Goal: Task Accomplishment & Management: Manage account settings

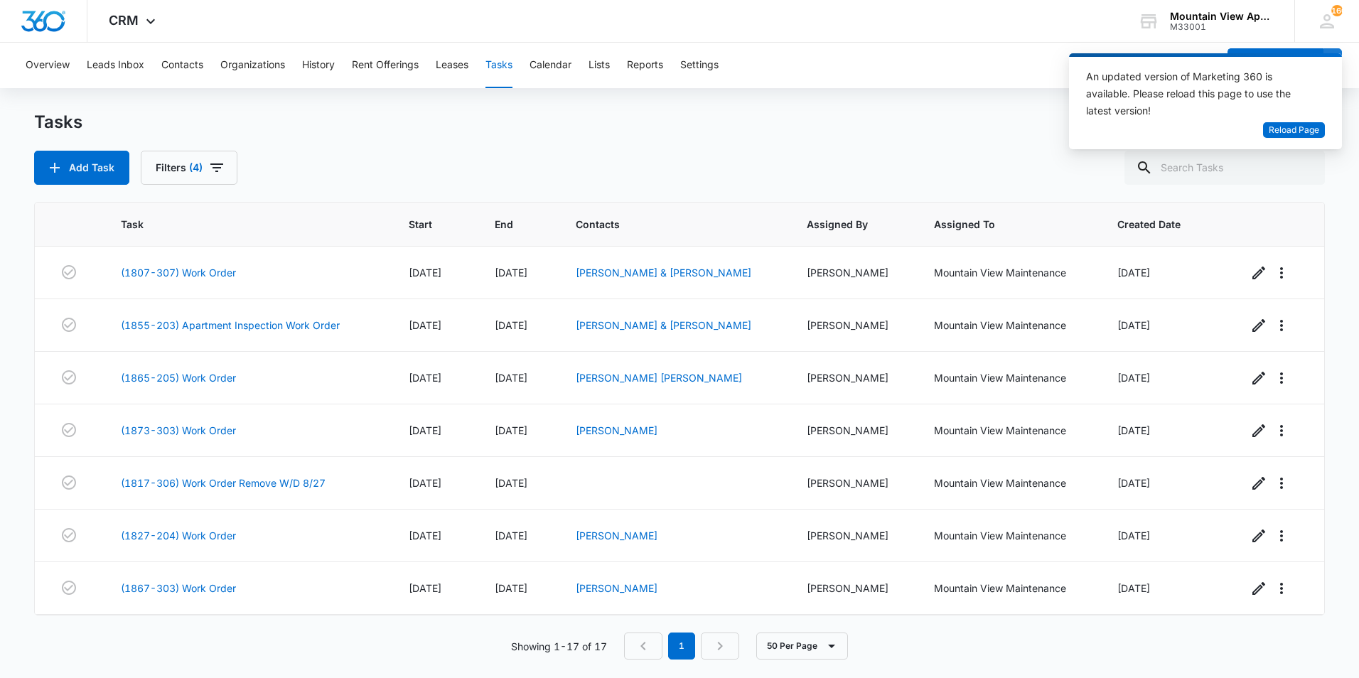
scroll to position [525, 0]
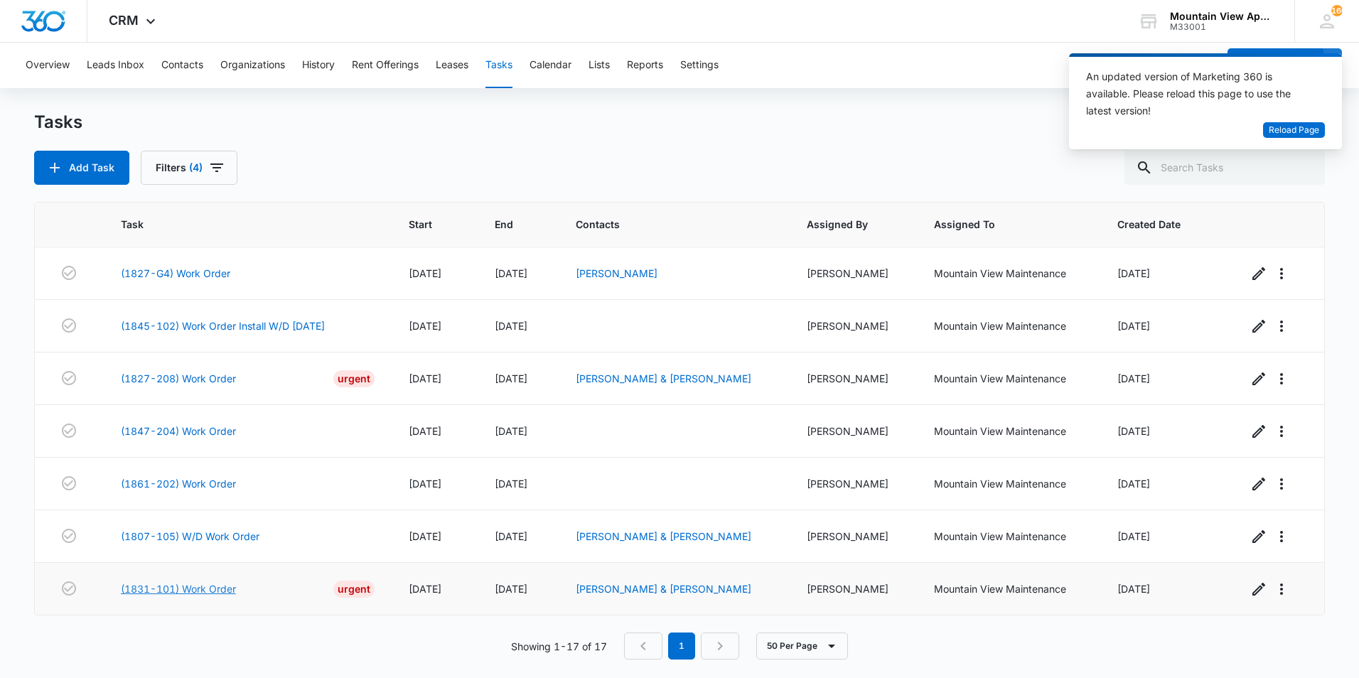
click at [215, 587] on link "(1831-101) Work Order" at bounding box center [178, 589] width 115 height 15
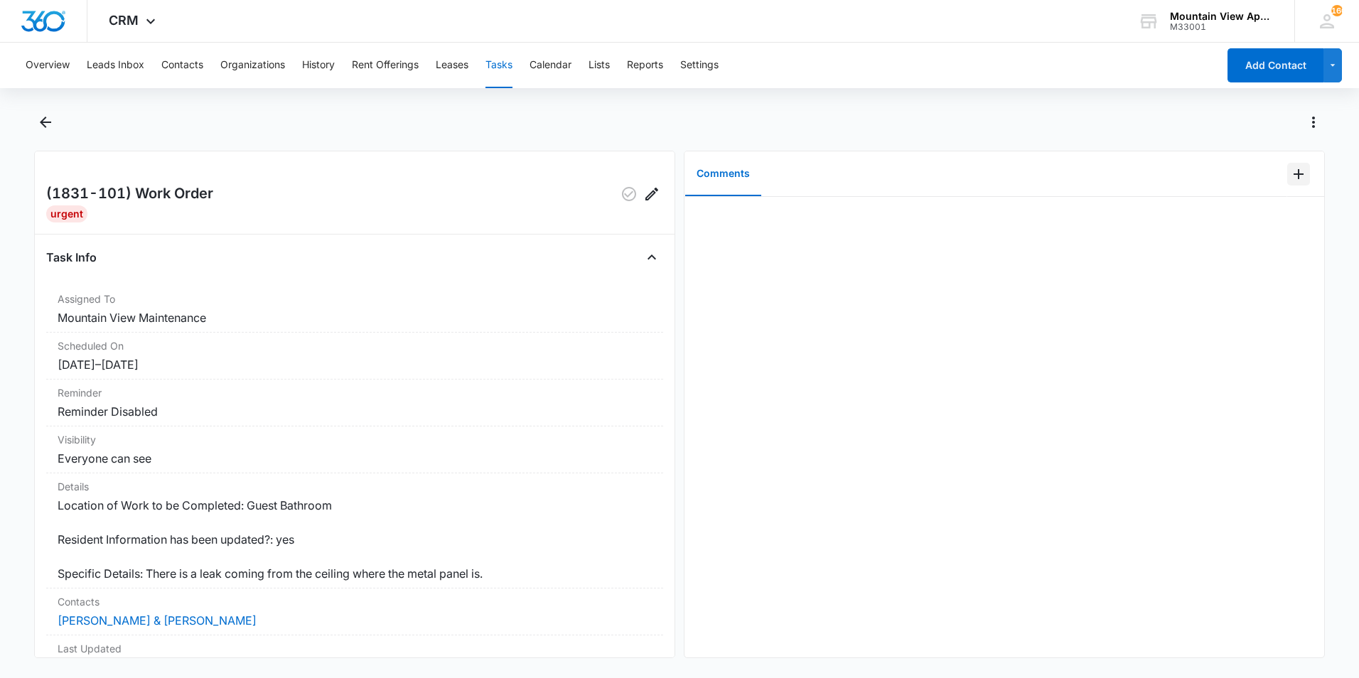
click at [1292, 176] on icon "Add Comment" at bounding box center [1298, 174] width 17 height 17
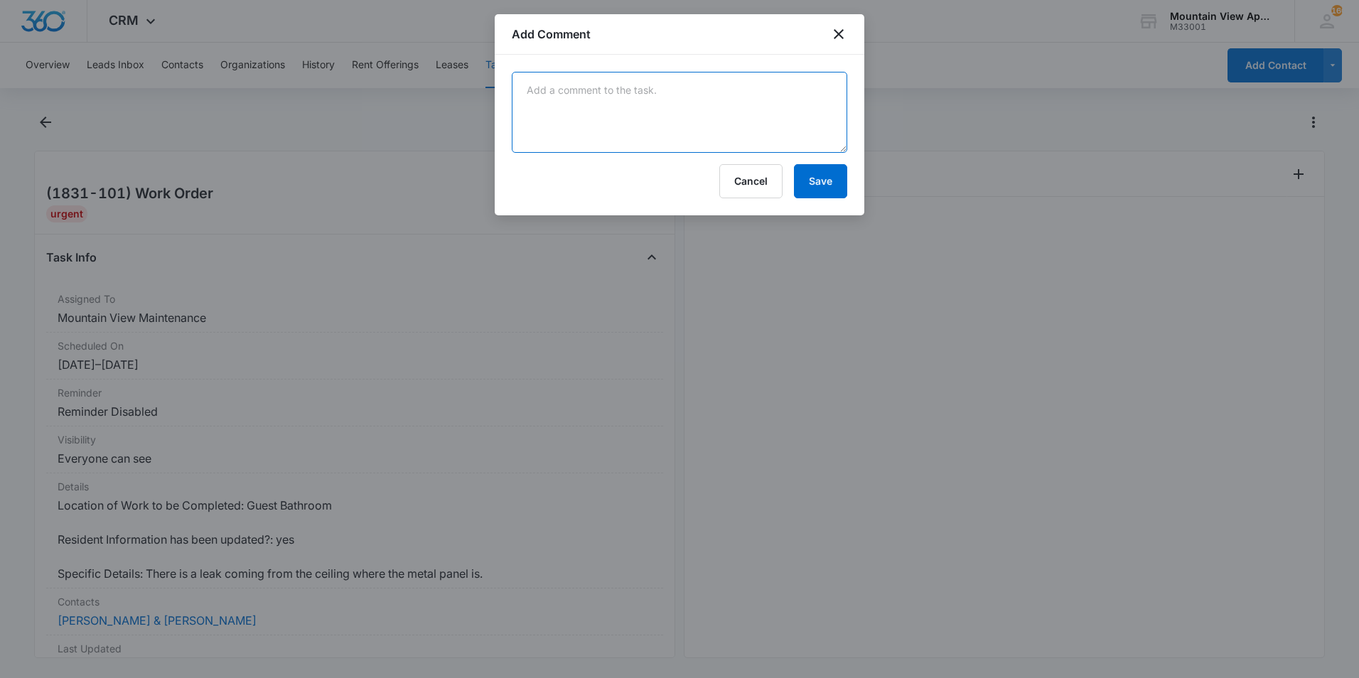
click at [665, 115] on textarea at bounding box center [680, 112] width 336 height 81
type textarea "C"
type textarea "Replaced condensation lines on a/c unit no further action required"
click at [820, 186] on button "Save" at bounding box center [820, 181] width 53 height 34
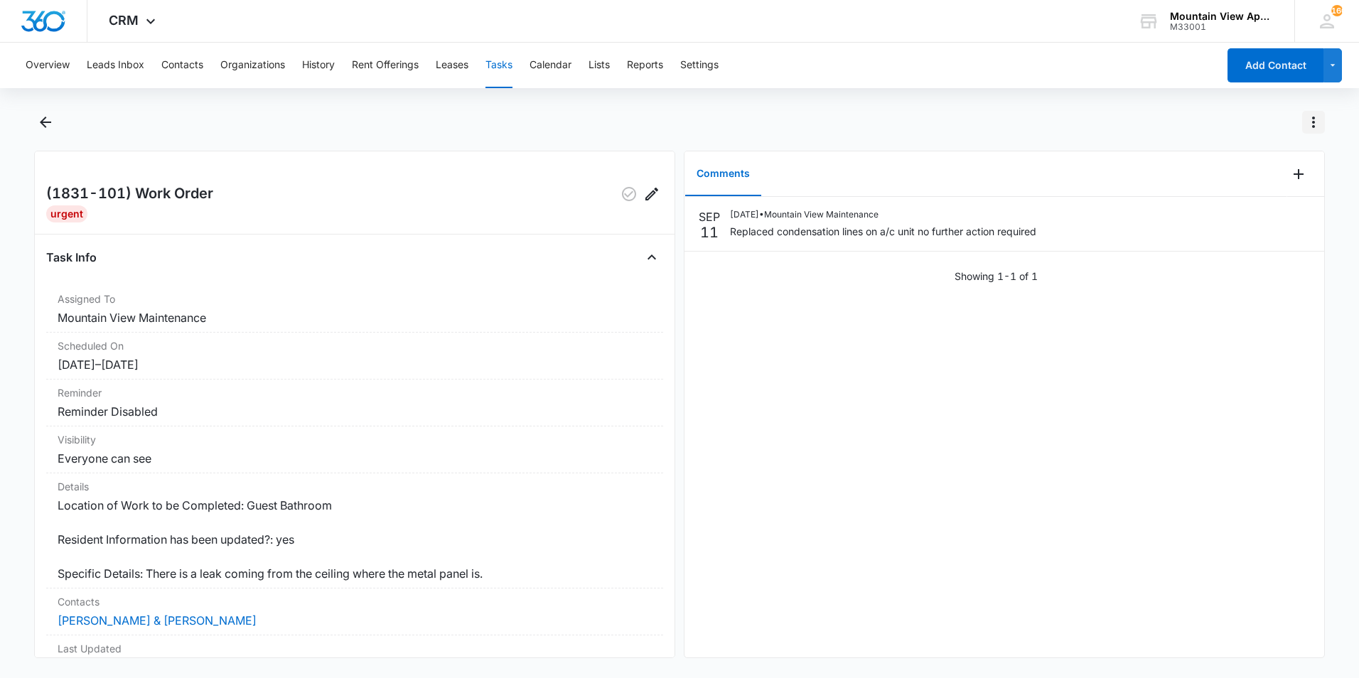
click at [1313, 123] on icon "Actions" at bounding box center [1313, 122] width 3 height 11
click at [1242, 183] on div "Mark Complete" at bounding box center [1244, 183] width 92 height 10
click at [51, 126] on icon "Back" at bounding box center [45, 122] width 17 height 17
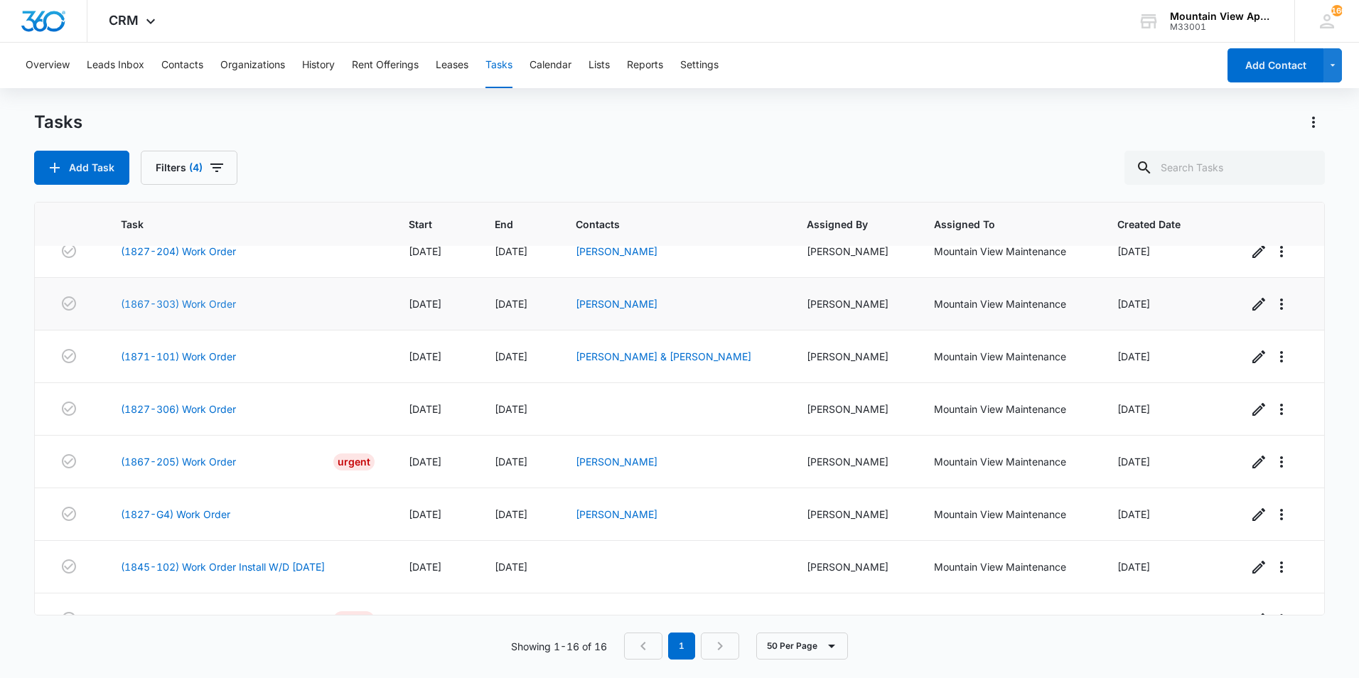
scroll to position [259, 0]
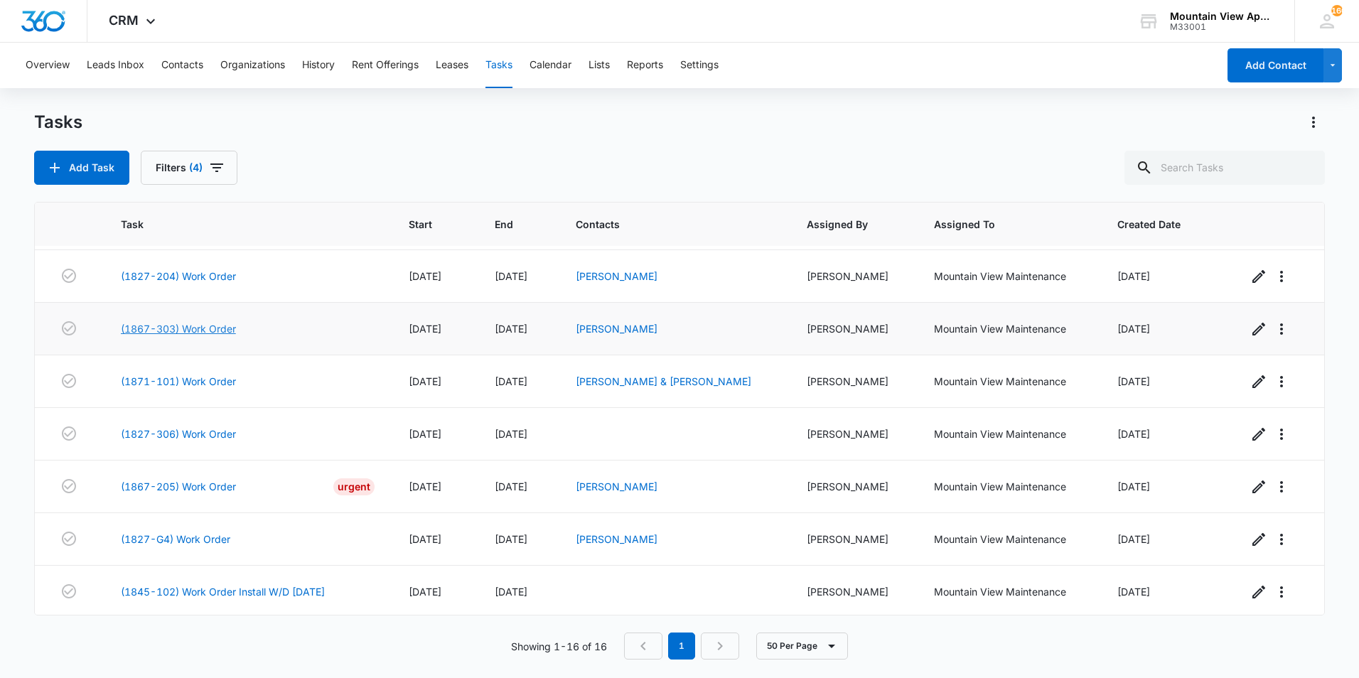
click at [179, 328] on link "(1867-303) Work Order" at bounding box center [178, 328] width 115 height 15
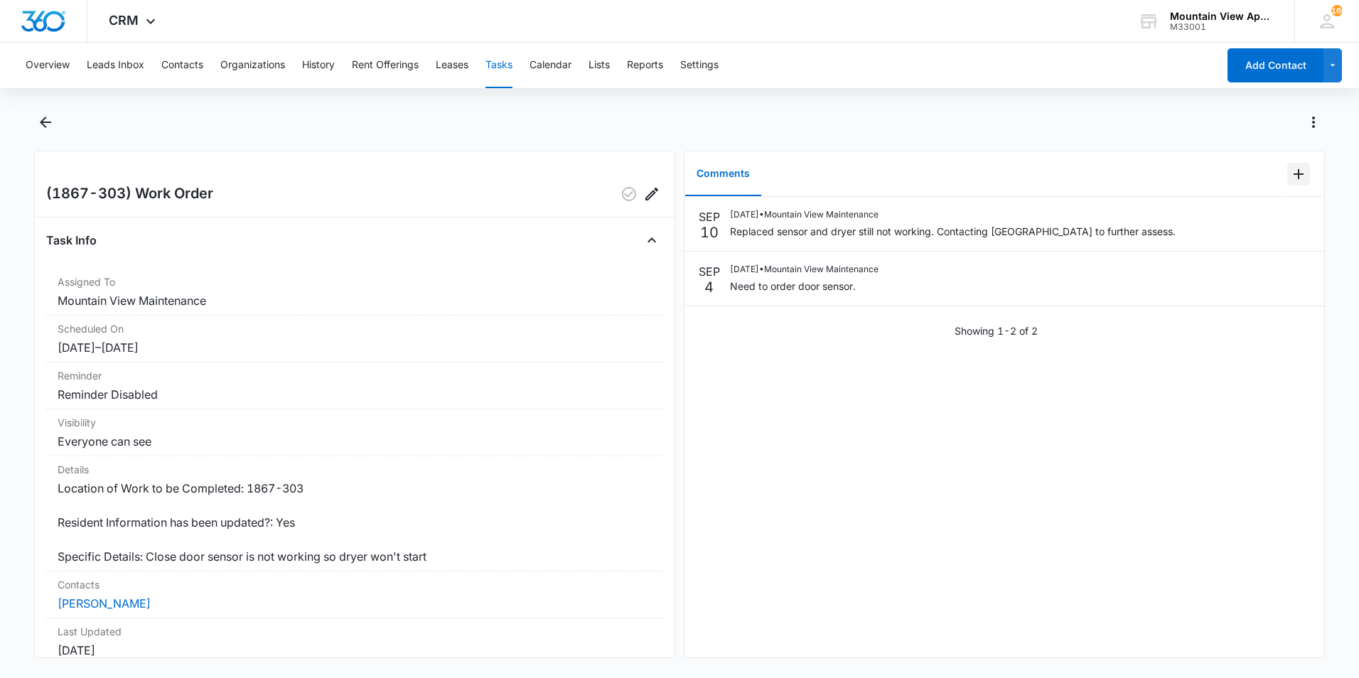
click at [1290, 178] on icon "Add Comment" at bounding box center [1298, 174] width 17 height 17
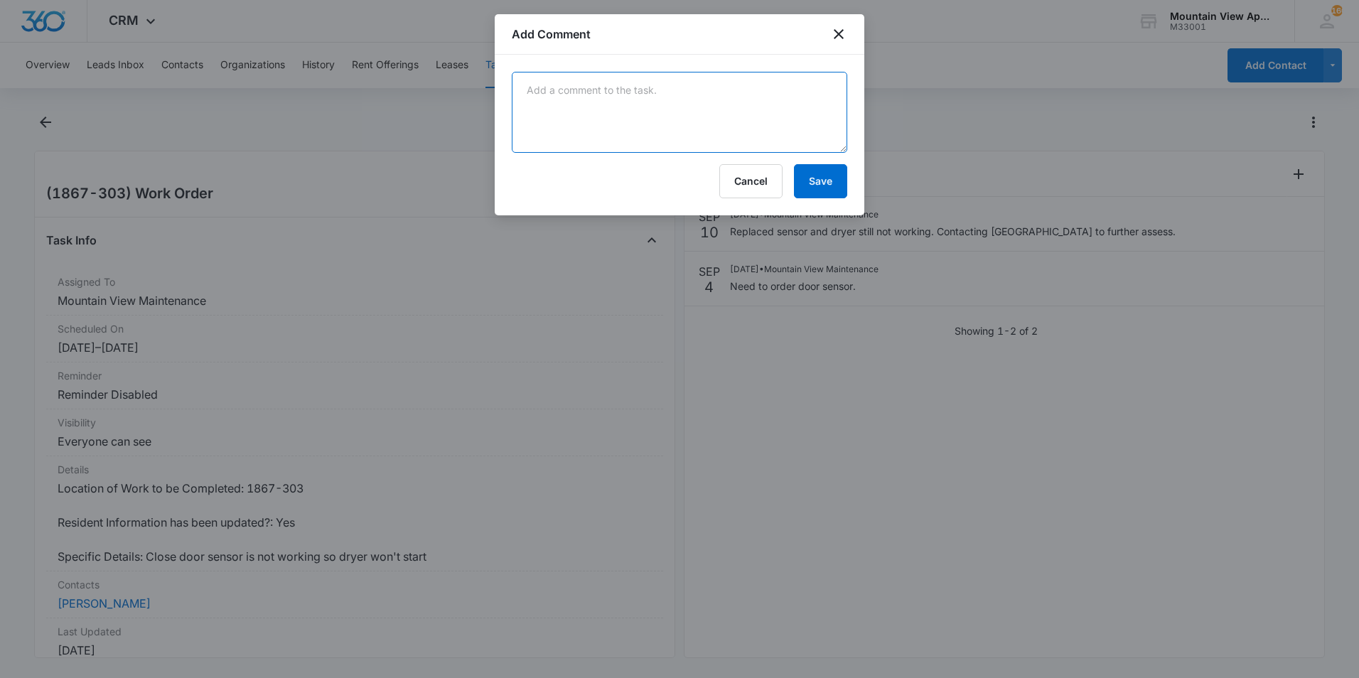
click at [542, 116] on textarea at bounding box center [680, 112] width 336 height 81
type textarea "Replaced new sensor but same result, contacted Manwieler to look at it."
click at [815, 176] on button "Save" at bounding box center [820, 181] width 53 height 34
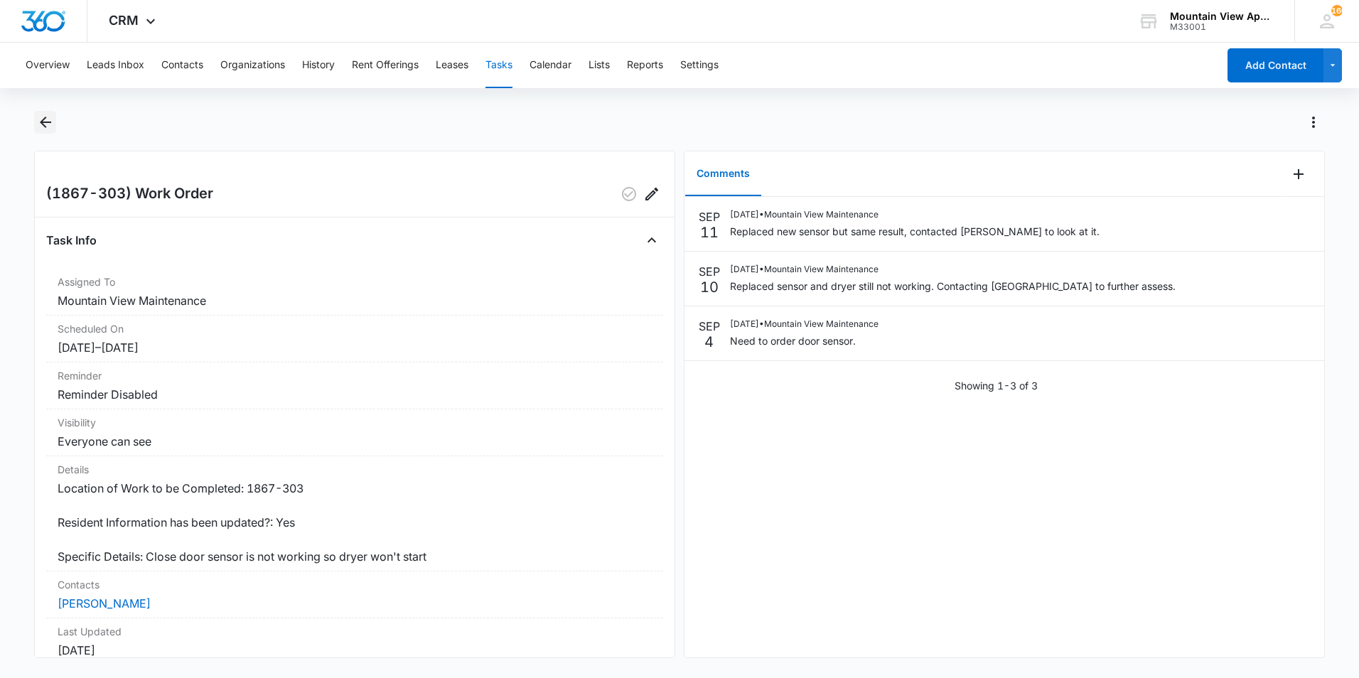
click at [43, 122] on icon "Back" at bounding box center [45, 122] width 11 height 11
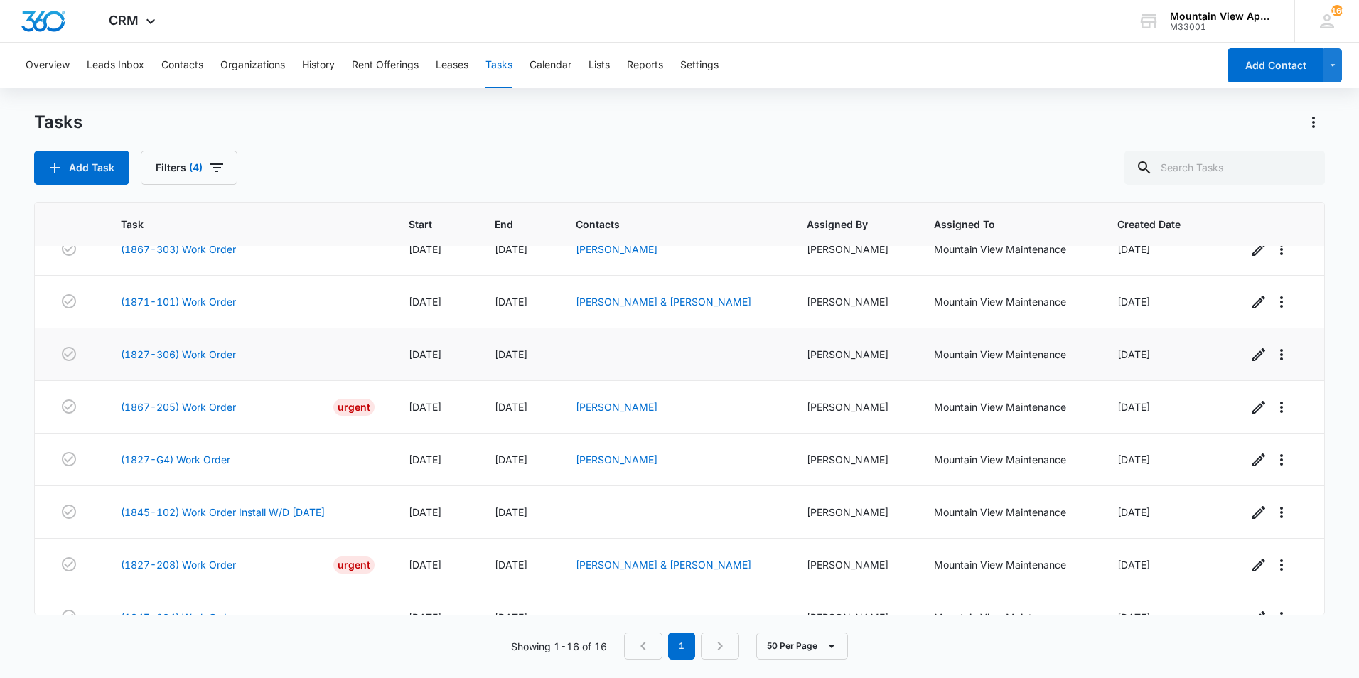
scroll to position [331, 0]
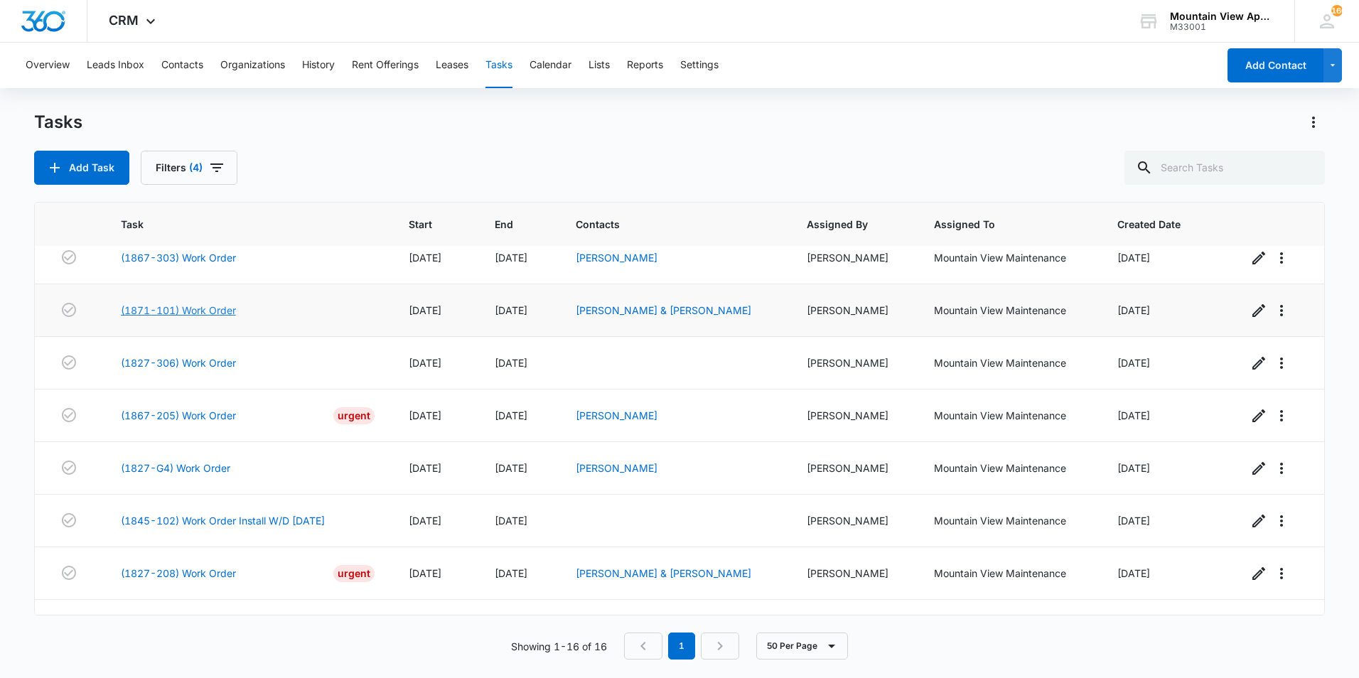
click at [215, 313] on link "(1871-101) Work Order" at bounding box center [178, 310] width 115 height 15
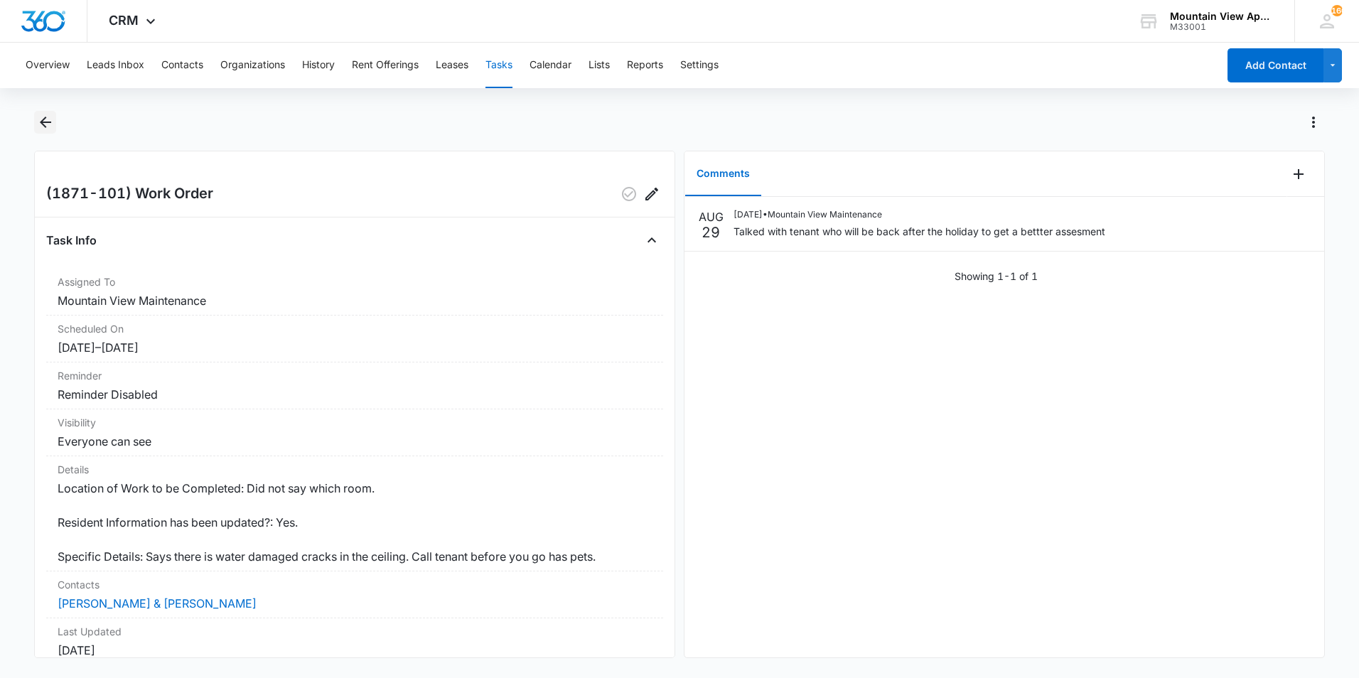
click at [48, 124] on icon "Back" at bounding box center [45, 122] width 17 height 17
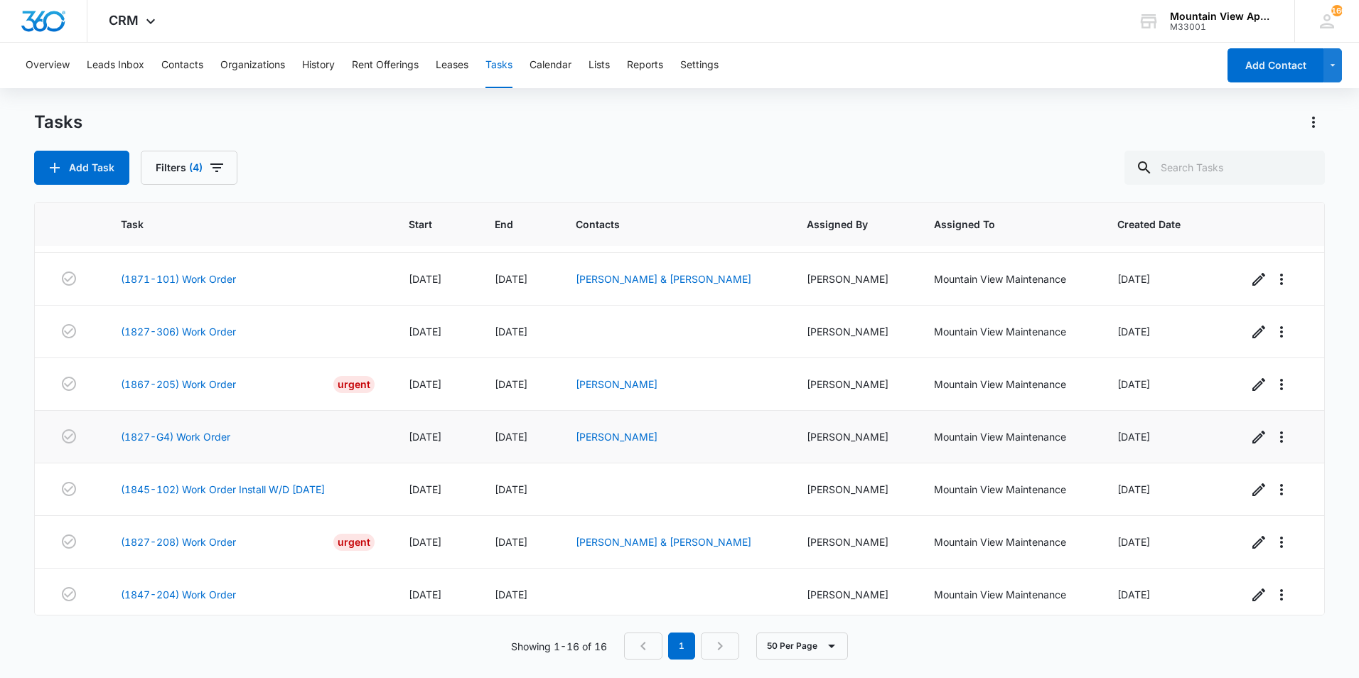
scroll to position [331, 0]
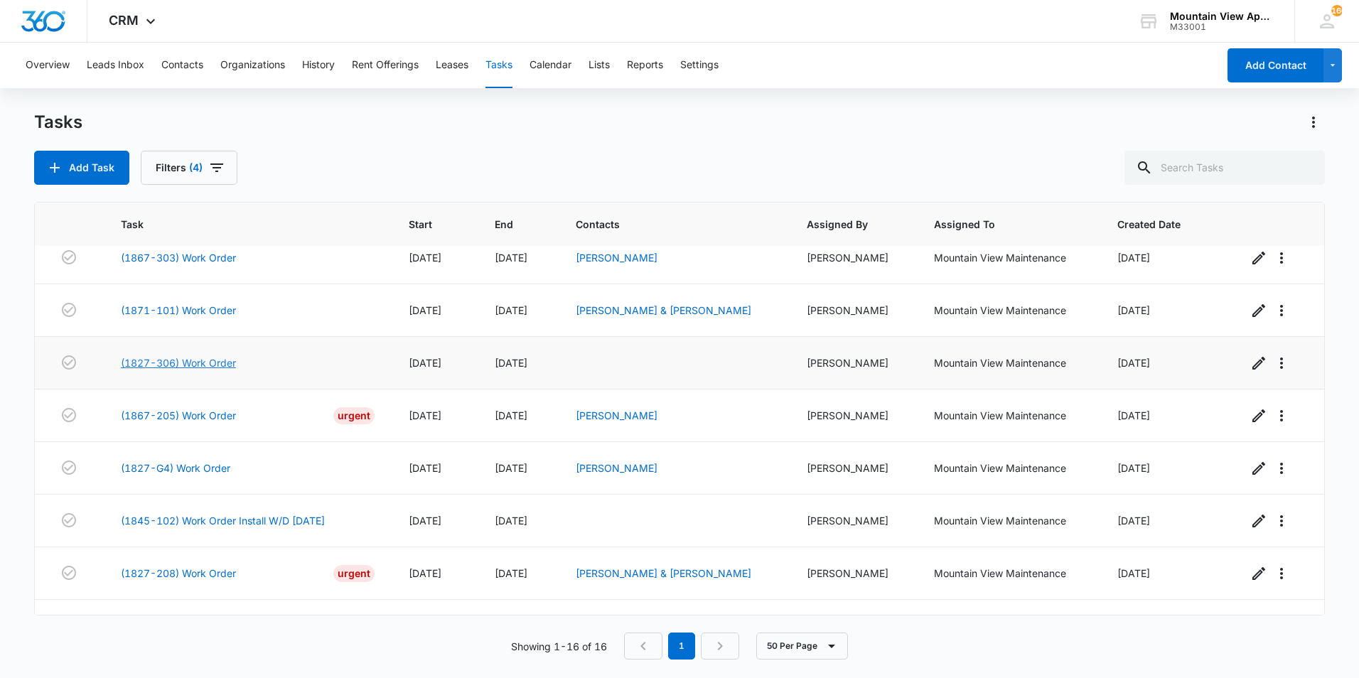
click at [217, 363] on link "(1827-306) Work Order" at bounding box center [178, 362] width 115 height 15
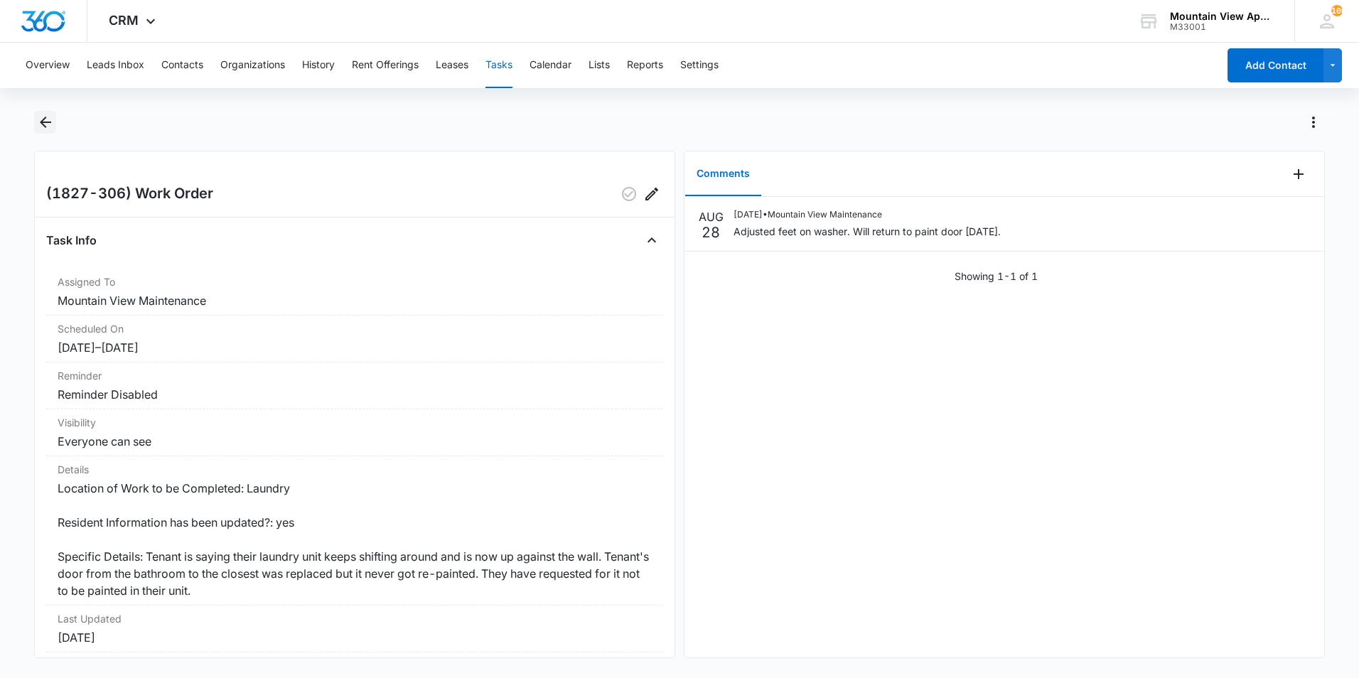
click at [46, 124] on icon "Back" at bounding box center [45, 122] width 17 height 17
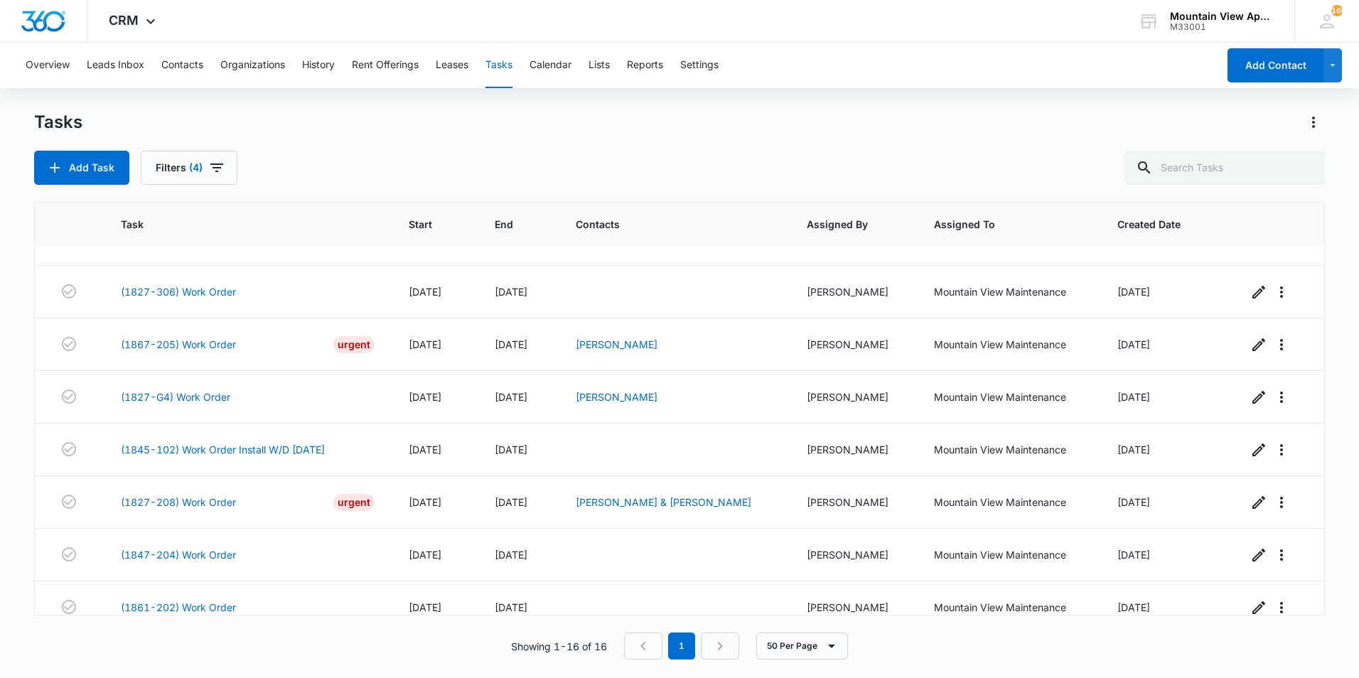
scroll to position [427, 0]
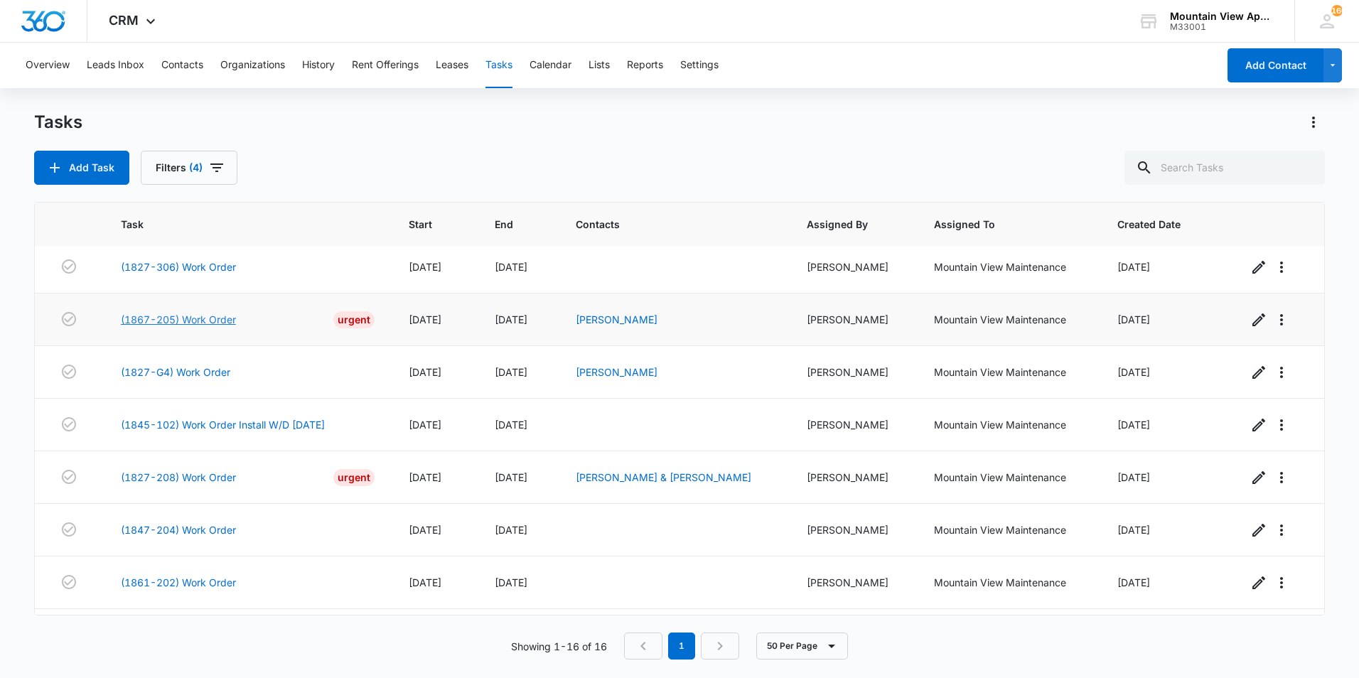
click at [210, 322] on link "(1867-205) Work Order" at bounding box center [178, 319] width 115 height 15
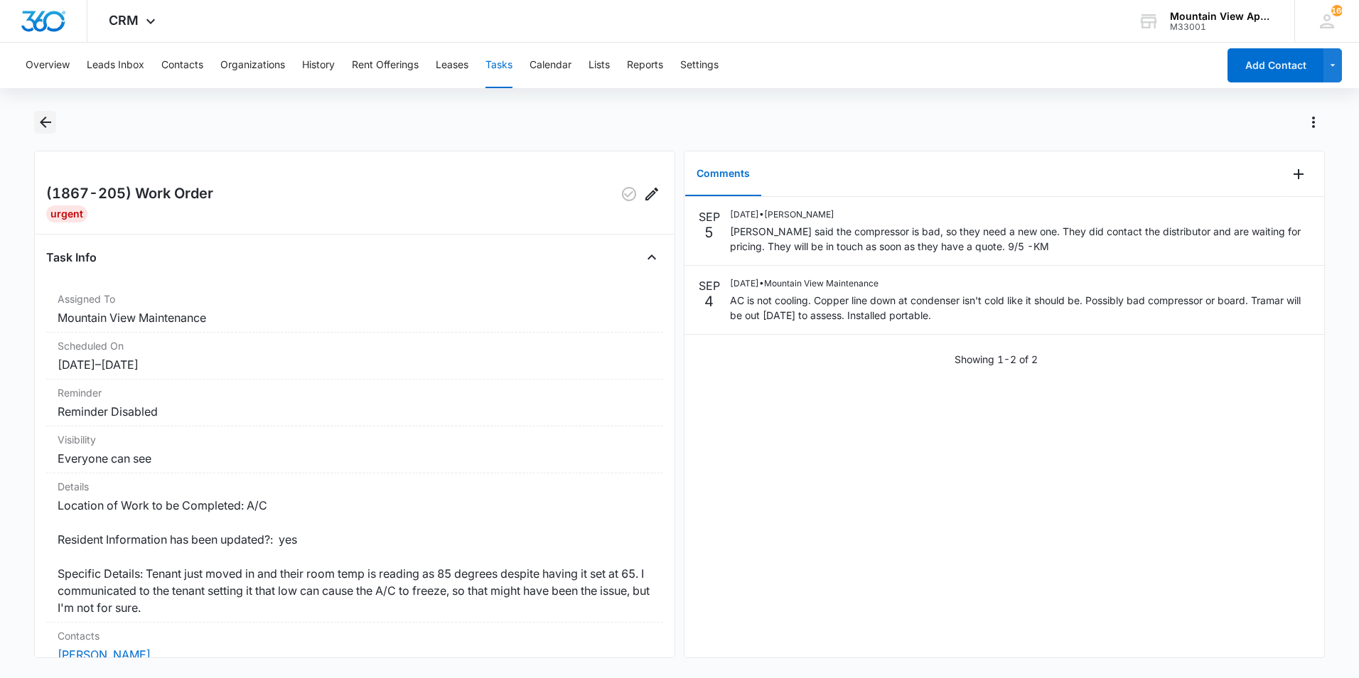
click at [48, 124] on icon "Back" at bounding box center [45, 122] width 17 height 17
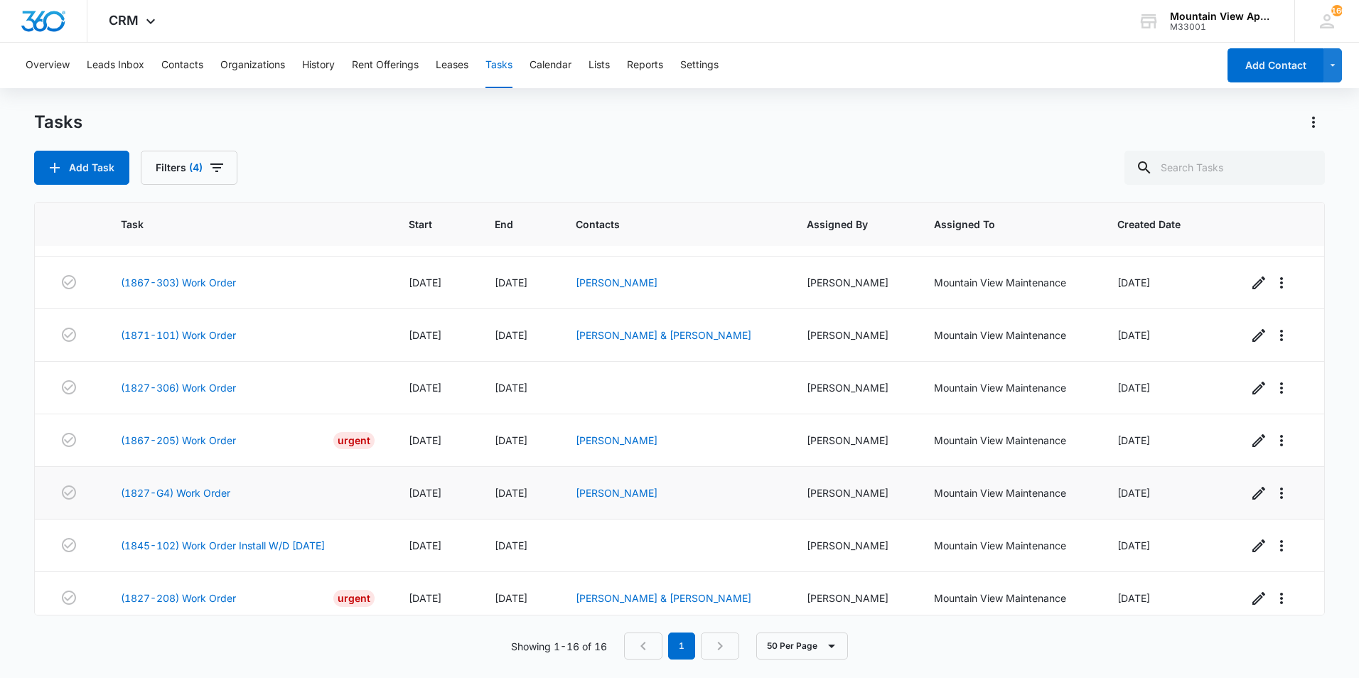
scroll to position [402, 0]
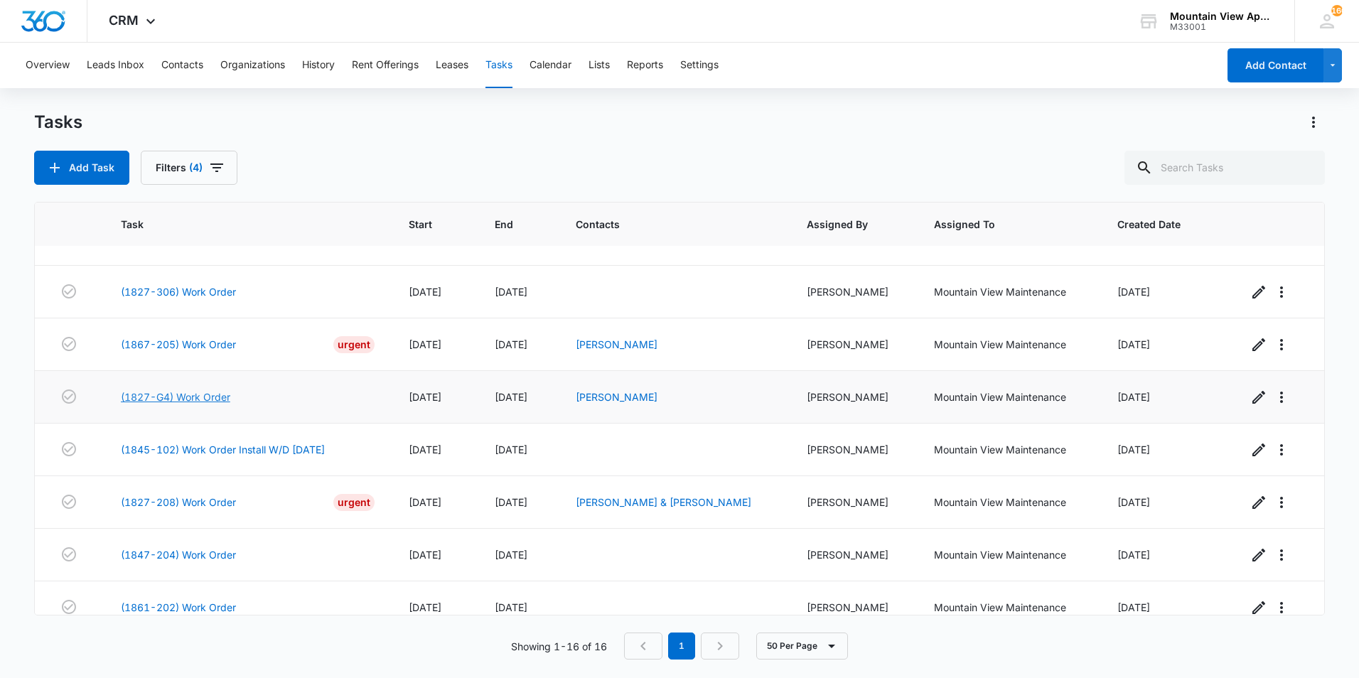
click at [198, 399] on link "(1827-G4) Work Order" at bounding box center [175, 397] width 109 height 15
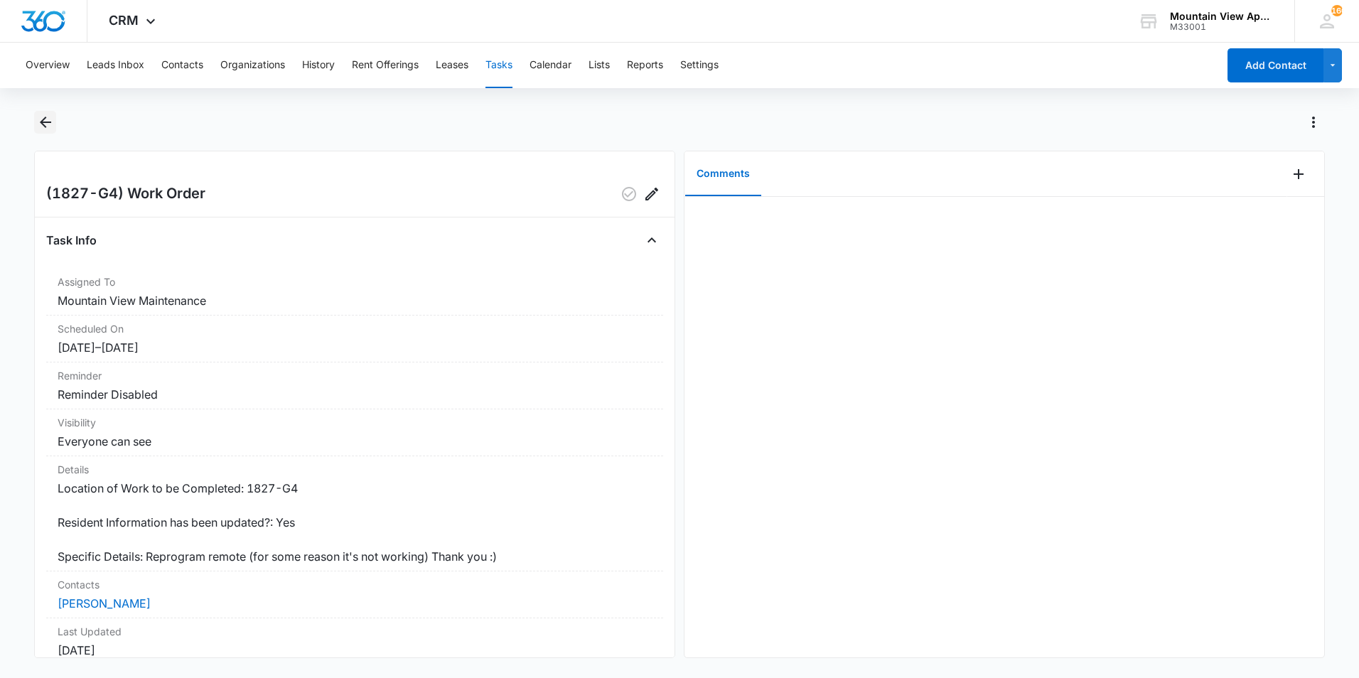
click at [47, 128] on icon "Back" at bounding box center [45, 122] width 17 height 17
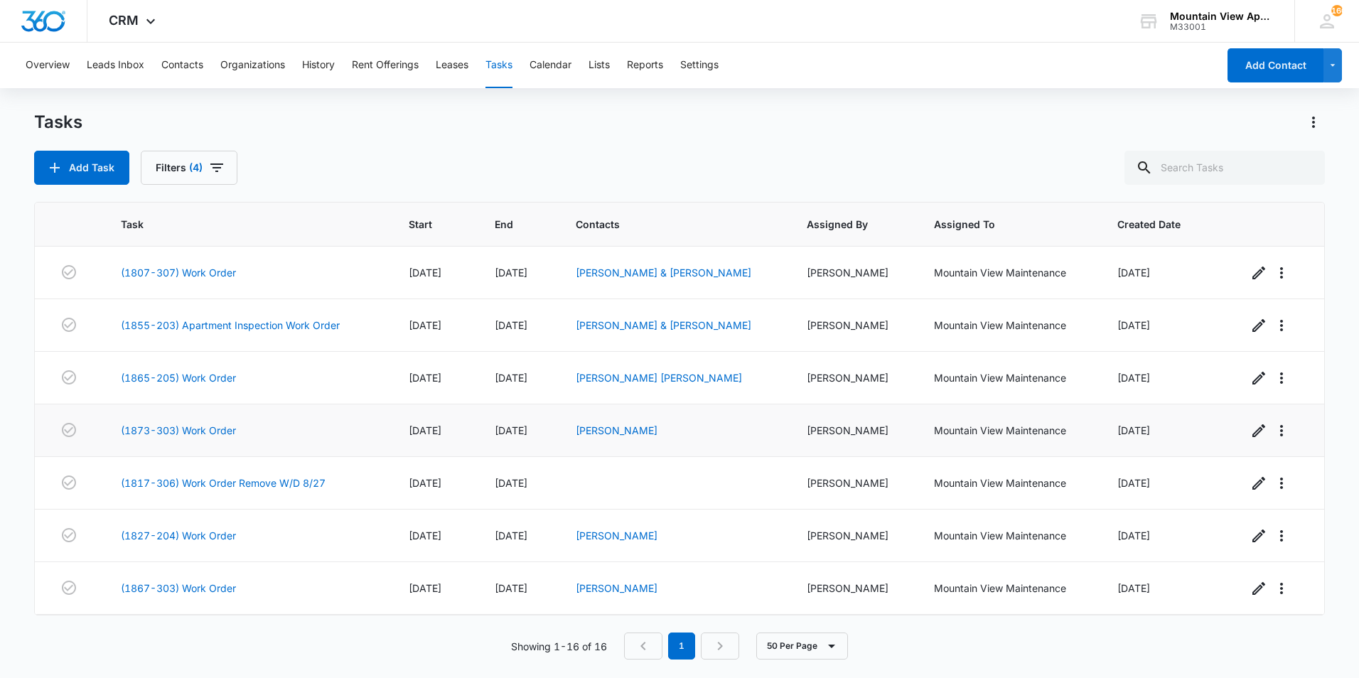
scroll to position [473, 0]
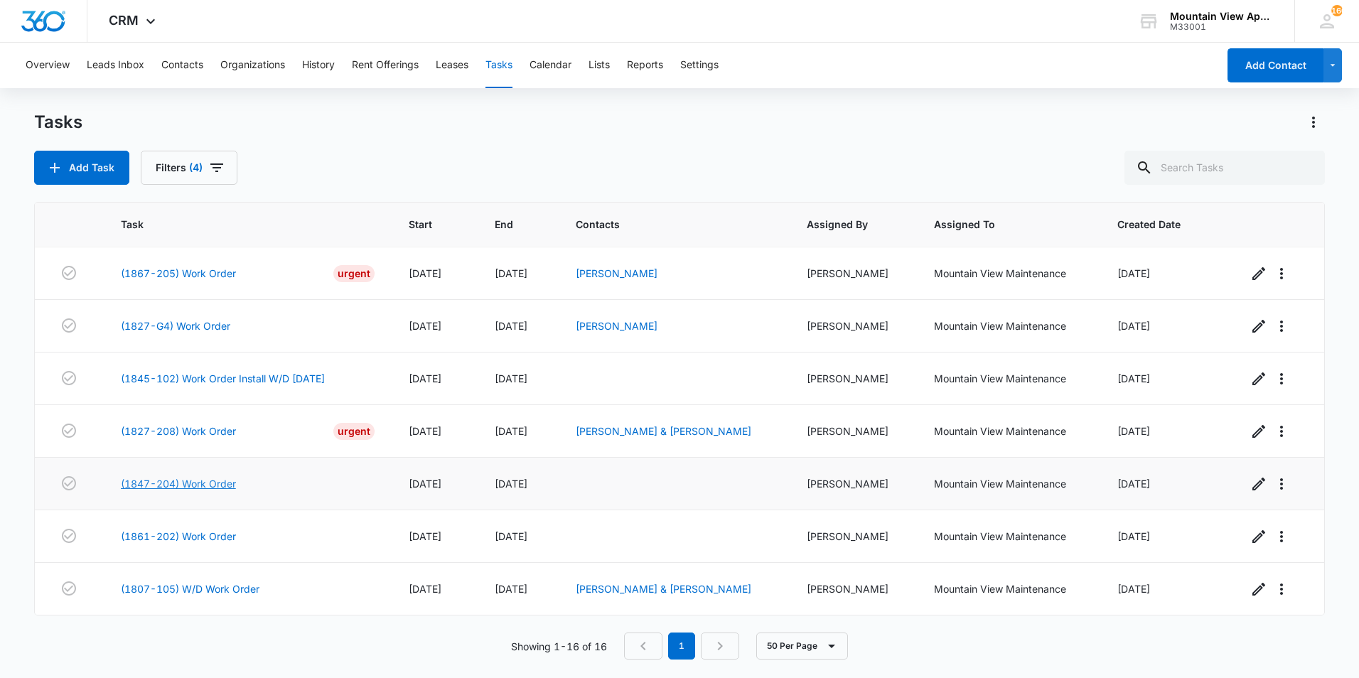
click at [199, 485] on link "(1847-204) Work Order" at bounding box center [178, 483] width 115 height 15
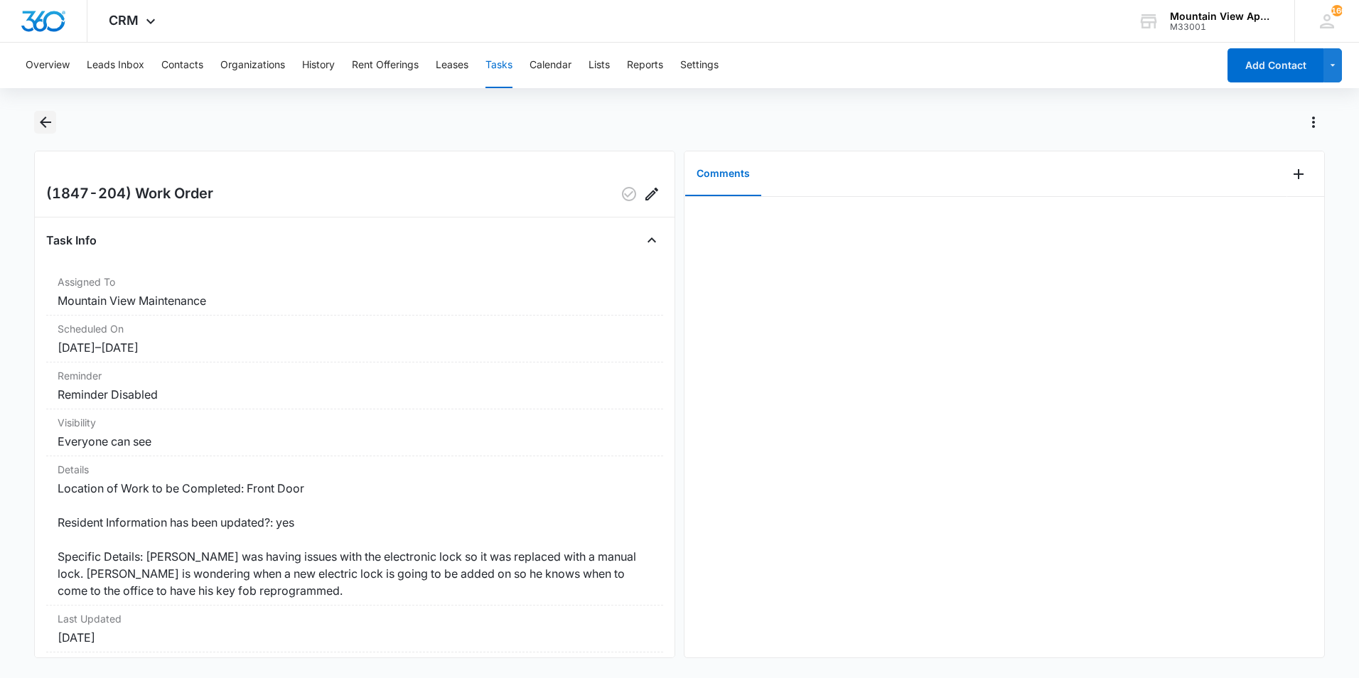
click at [46, 122] on icon "Back" at bounding box center [45, 122] width 11 height 11
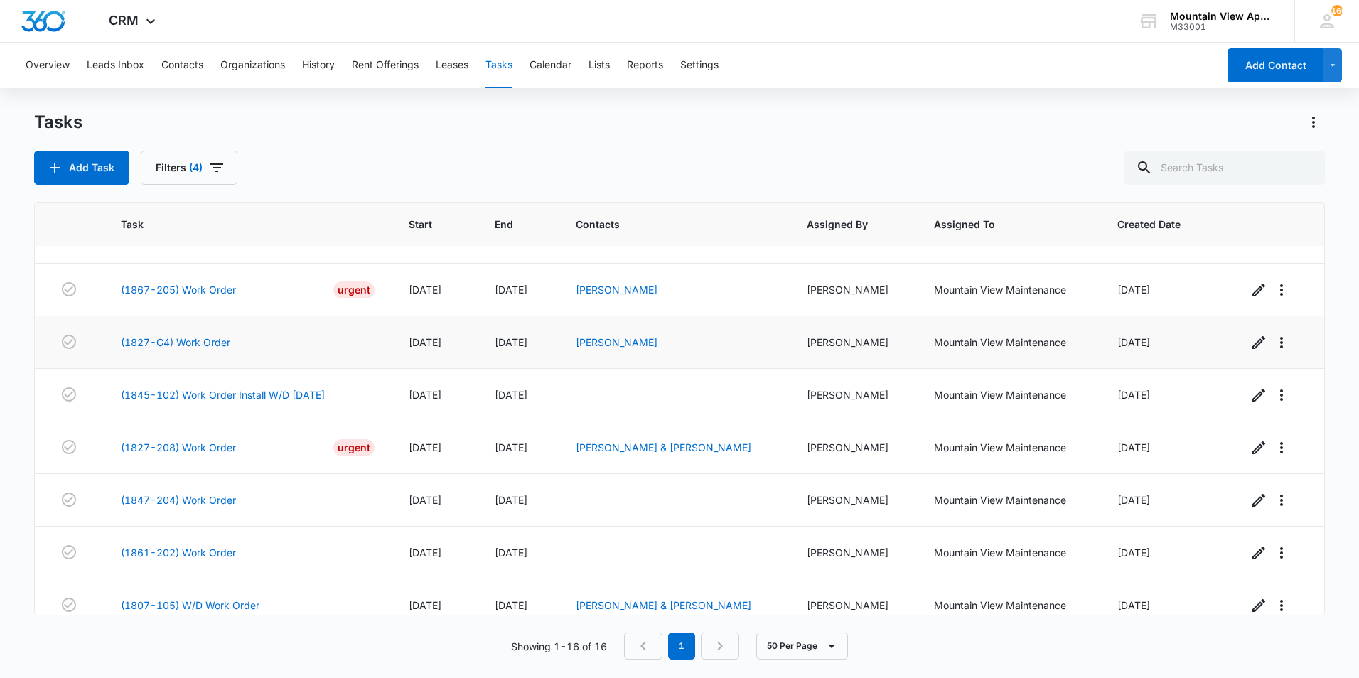
scroll to position [473, 0]
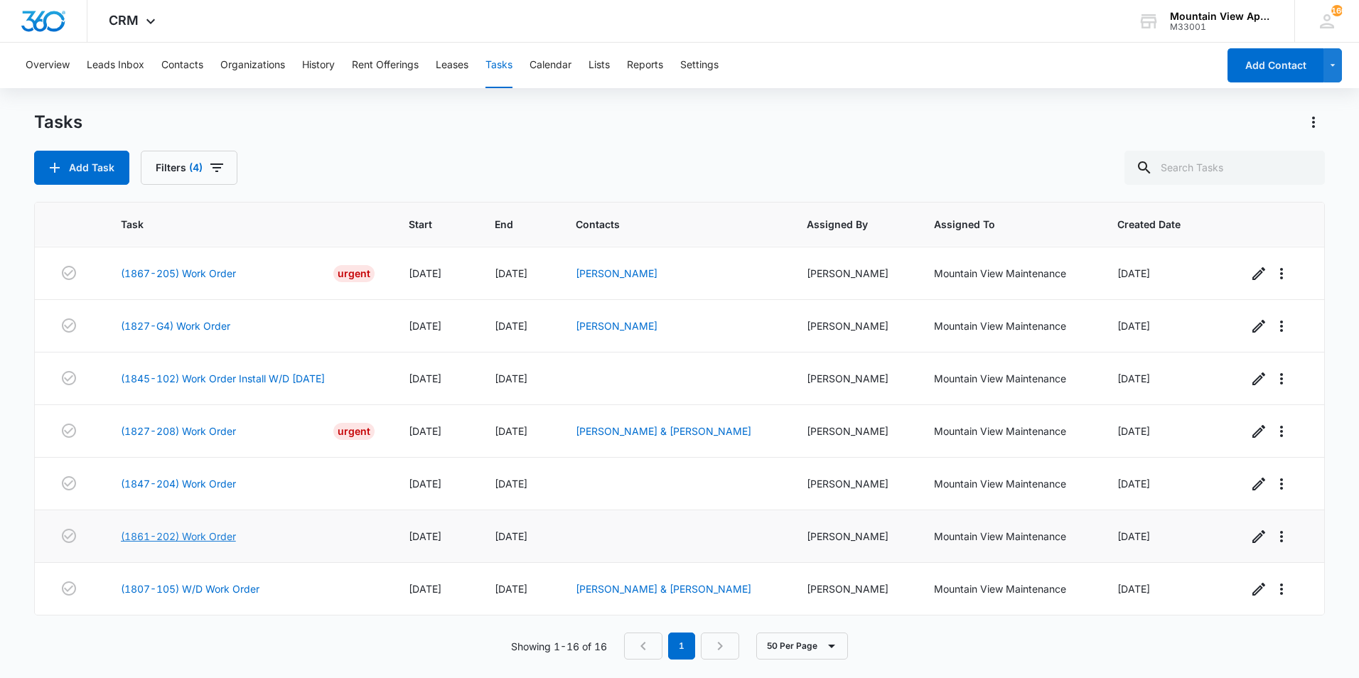
click at [195, 535] on link "(1861-202) Work Order" at bounding box center [178, 536] width 115 height 15
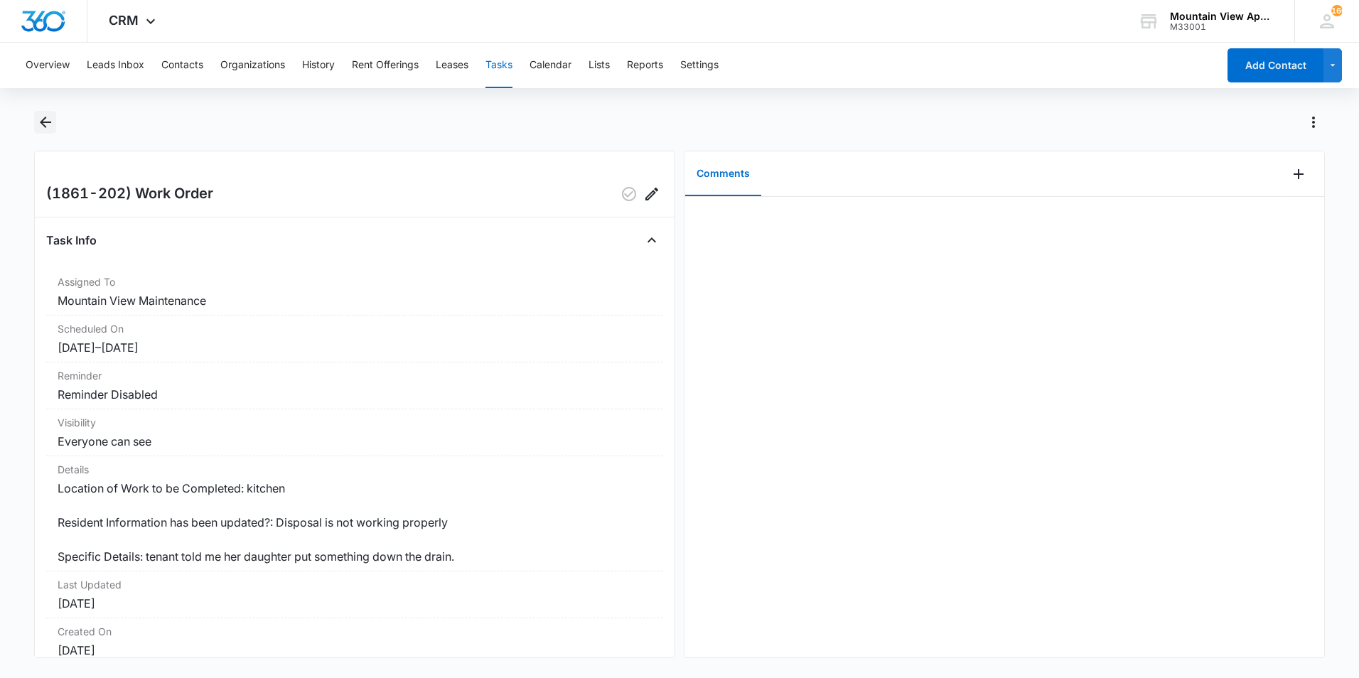
click at [41, 121] on icon "Back" at bounding box center [45, 122] width 17 height 17
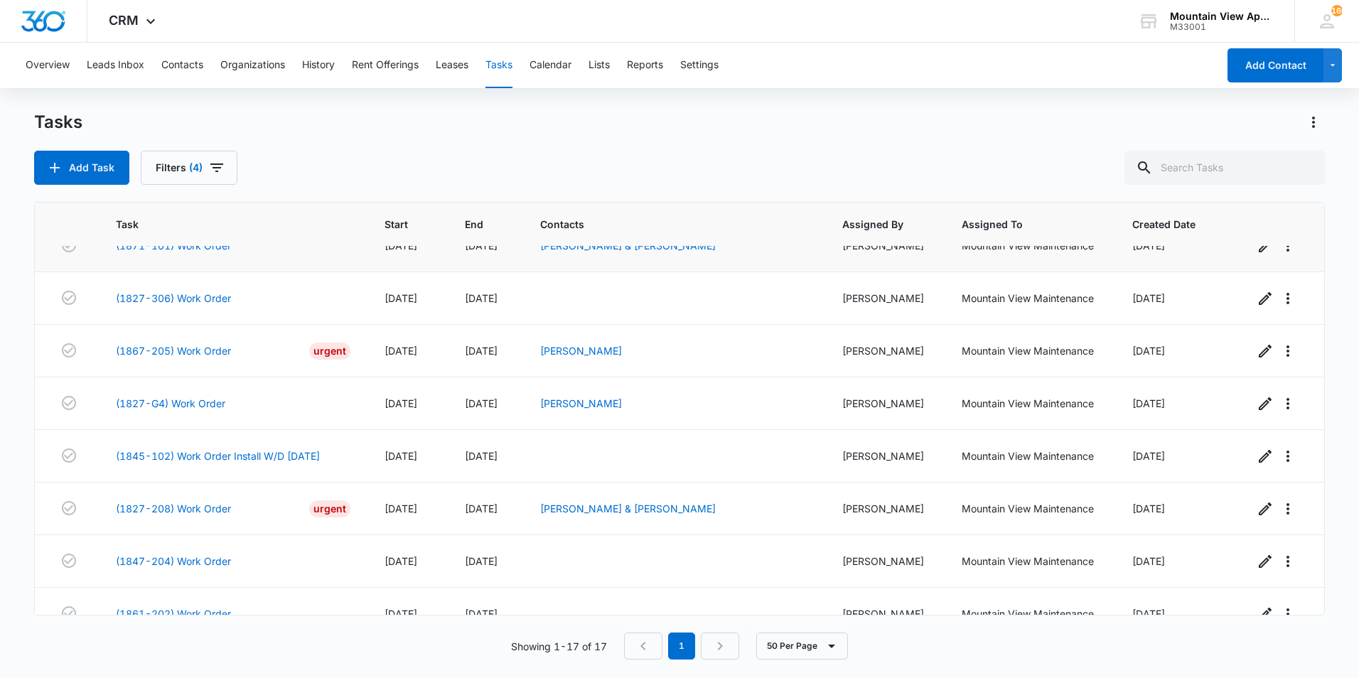
scroll to position [525, 0]
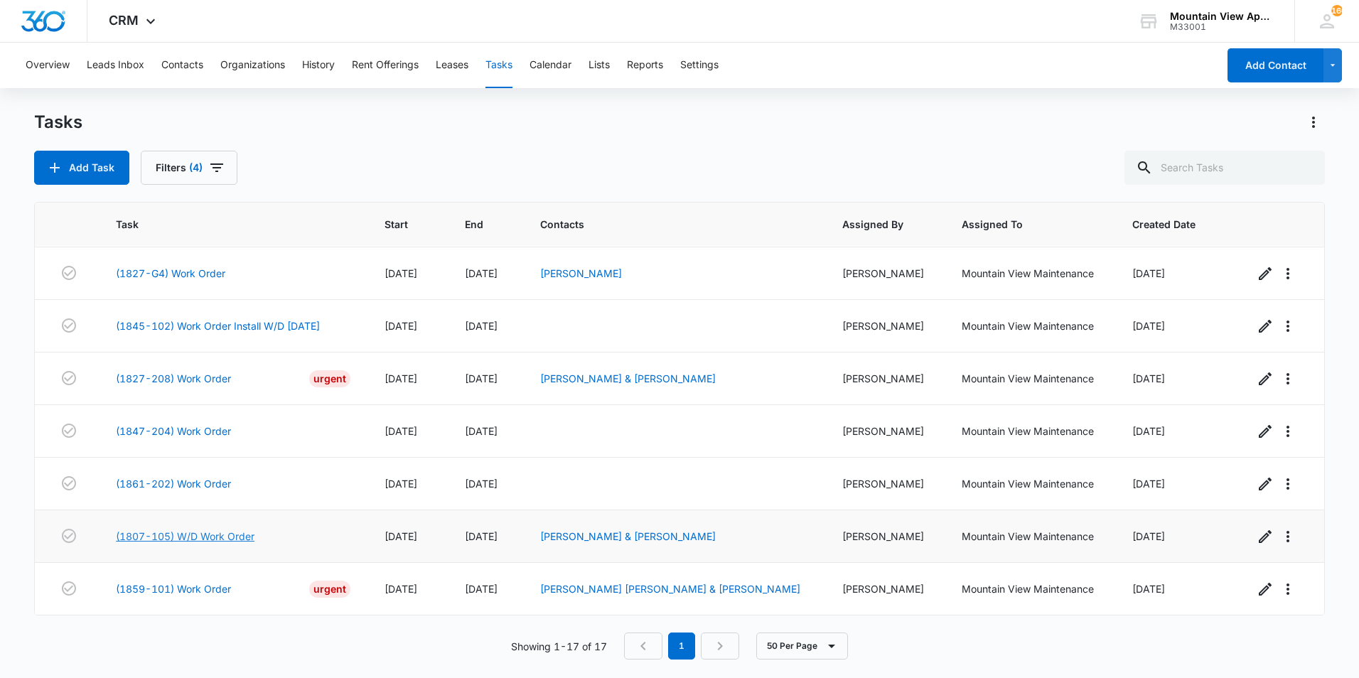
click at [215, 537] on link "(1807-105) W/D Work Order" at bounding box center [185, 536] width 139 height 15
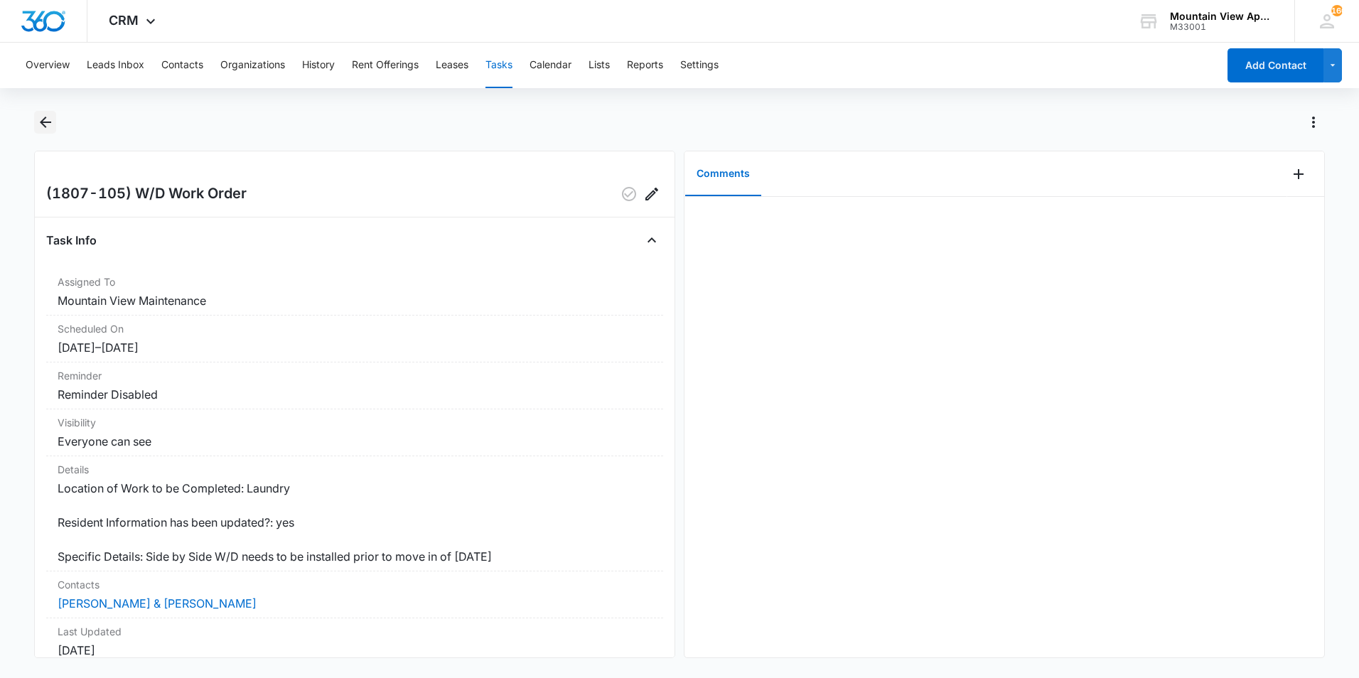
click at [48, 119] on icon "Back" at bounding box center [45, 122] width 17 height 17
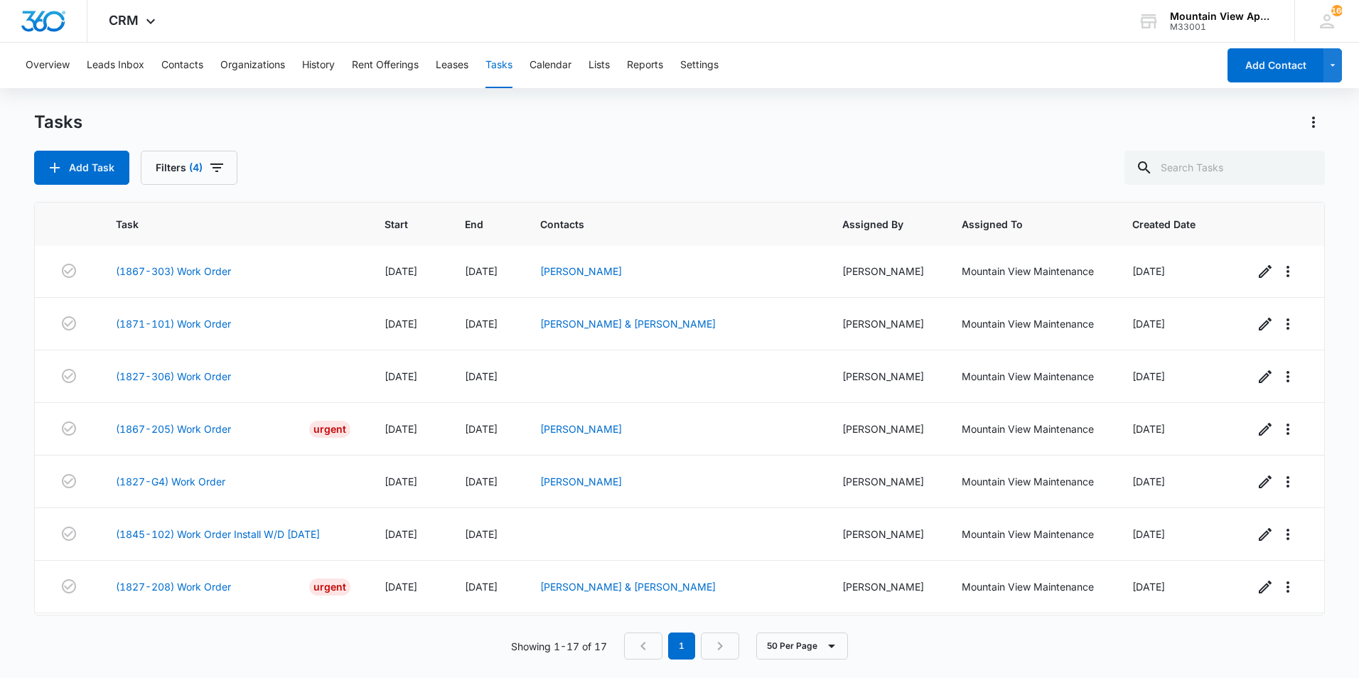
scroll to position [525, 0]
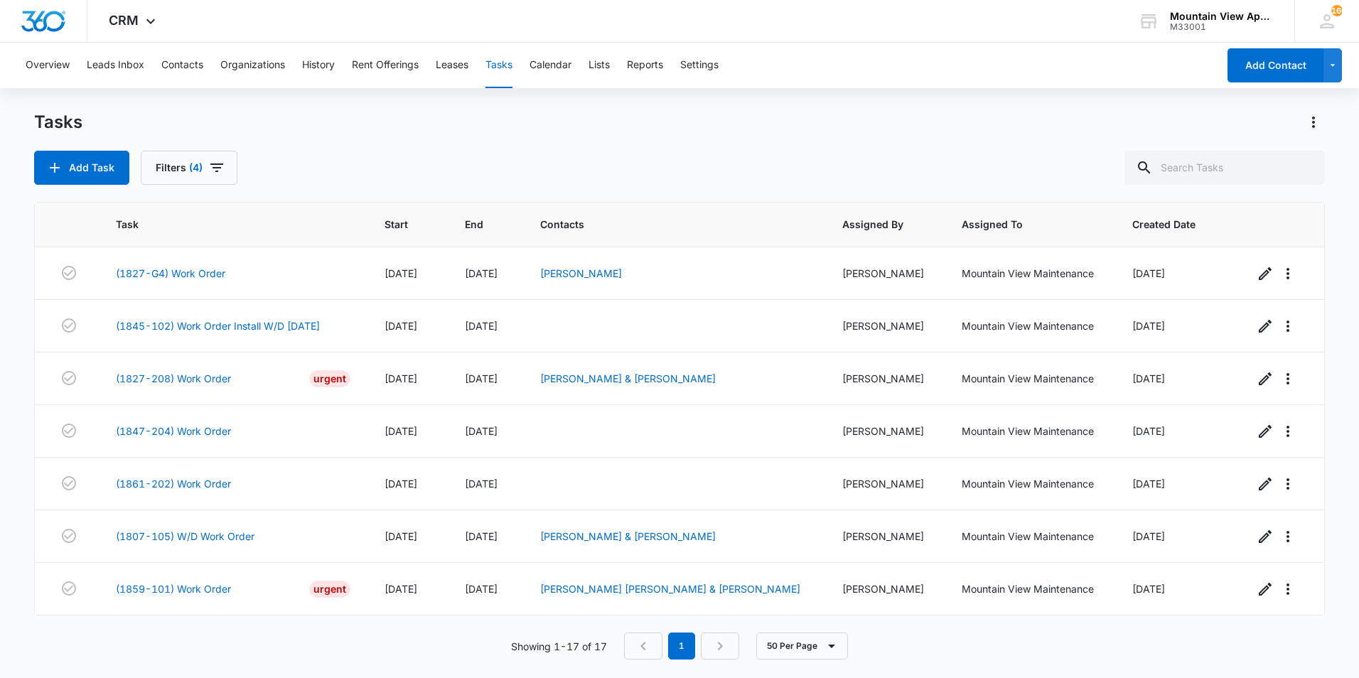
click at [13, 539] on main "Tasks Add Task Filters (4) Task Start End Contacts Assigned By Assigned To Crea…" at bounding box center [679, 394] width 1359 height 566
click at [205, 591] on link "(1859-101) Work Order" at bounding box center [173, 589] width 115 height 15
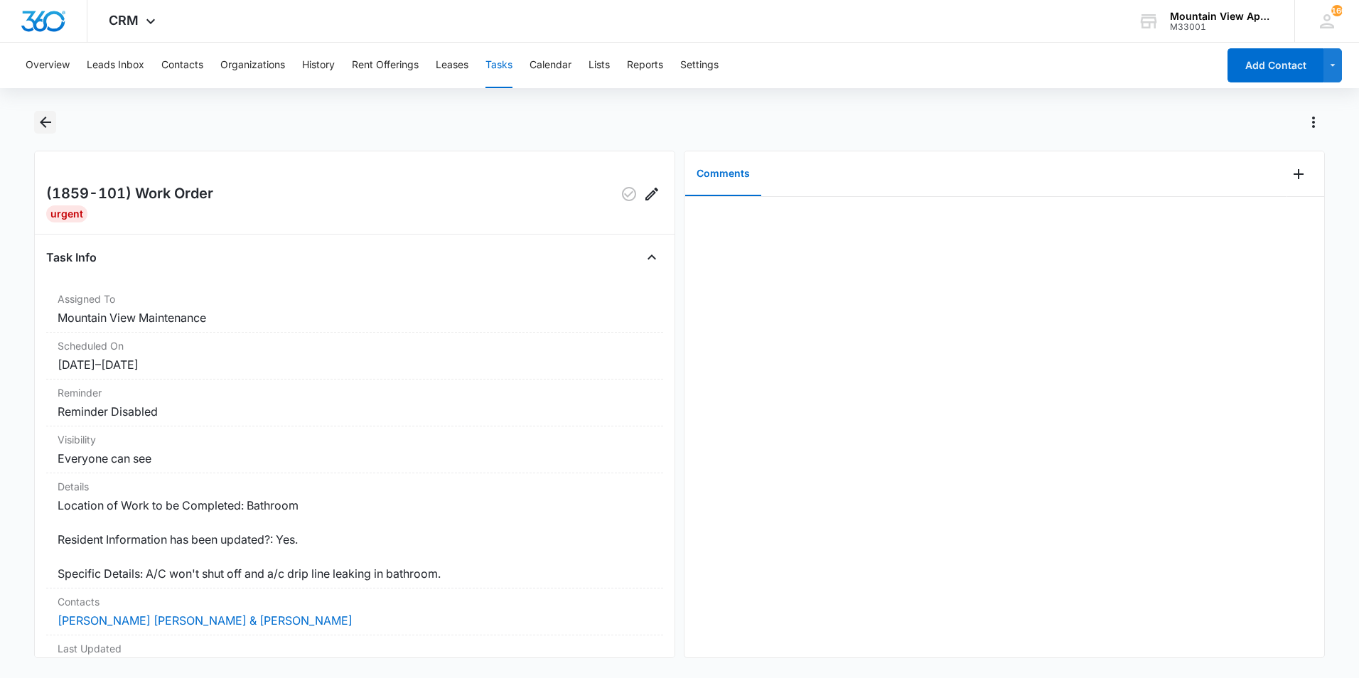
click at [43, 124] on icon "Back" at bounding box center [45, 122] width 11 height 11
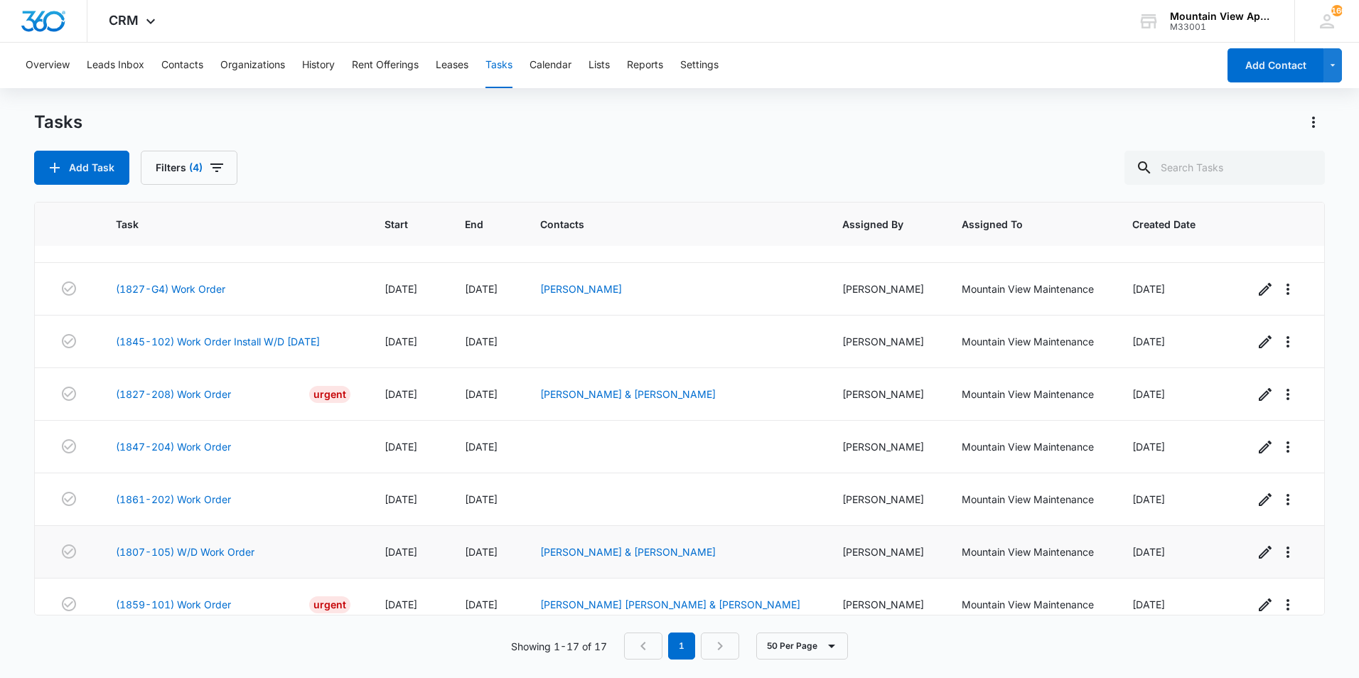
scroll to position [525, 0]
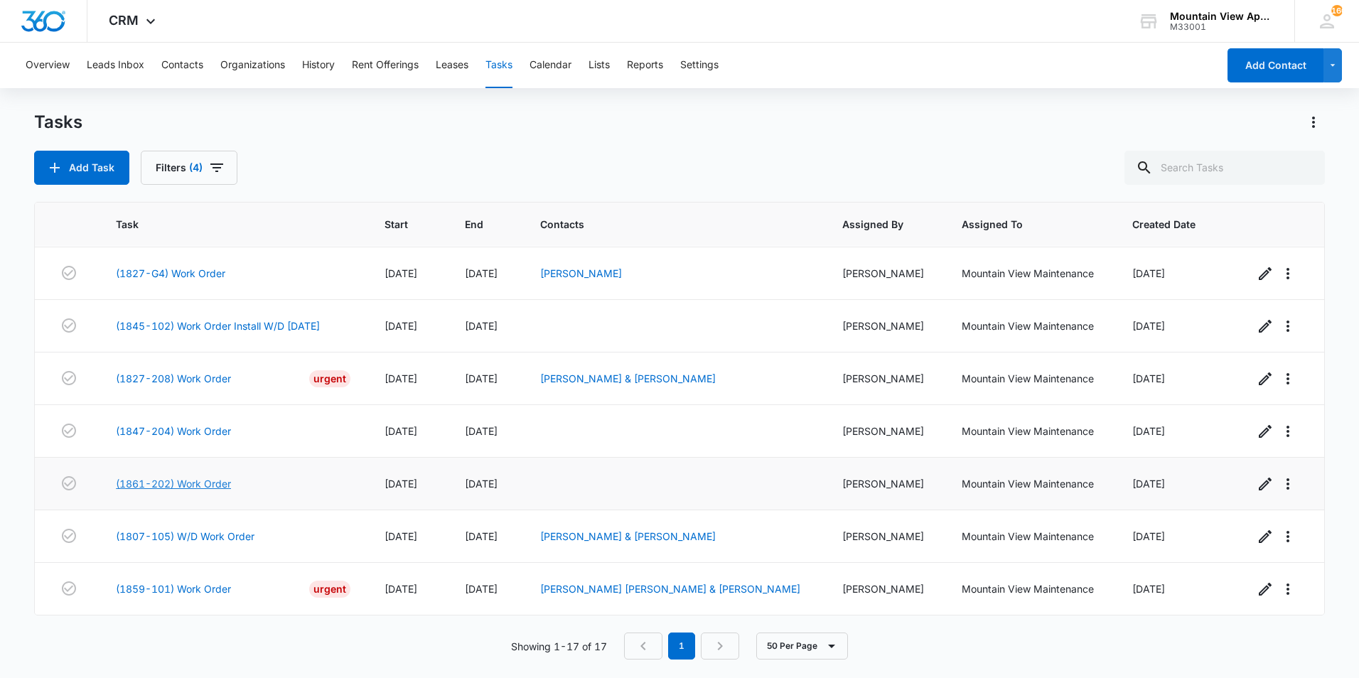
click at [181, 486] on link "(1861-202) Work Order" at bounding box center [173, 483] width 115 height 15
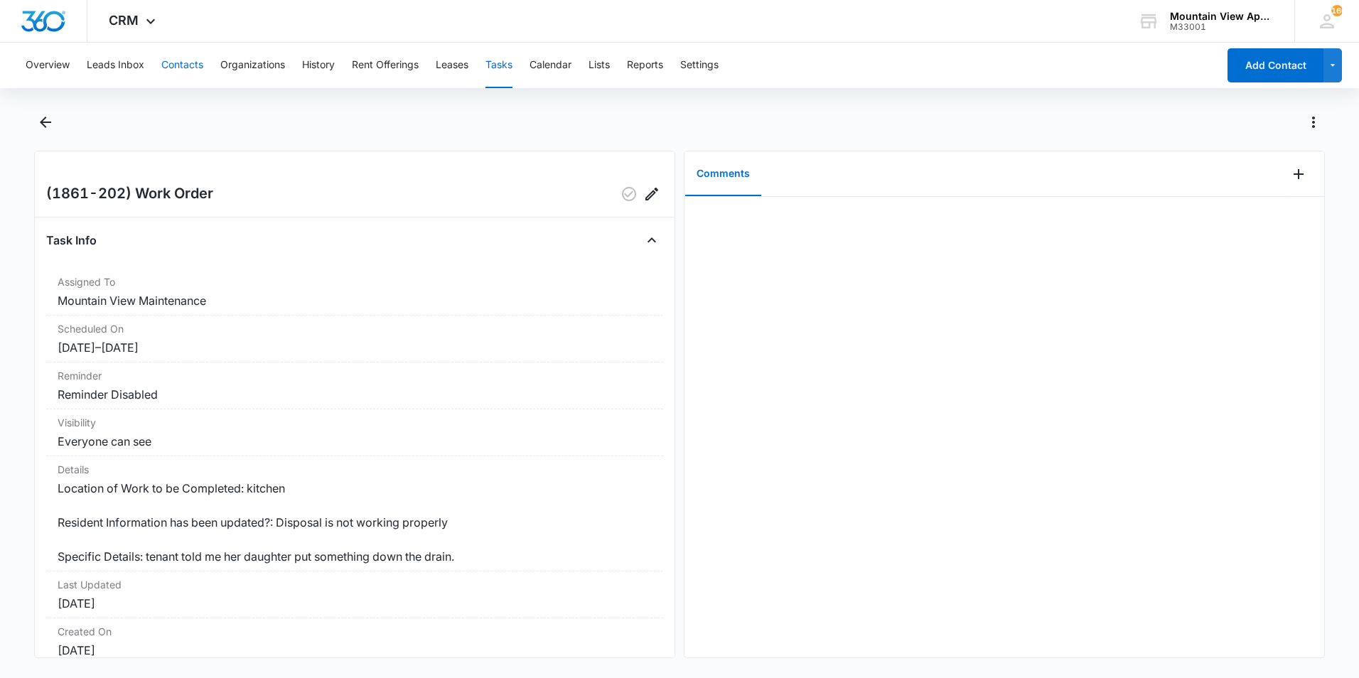
click at [193, 63] on button "Contacts" at bounding box center [182, 65] width 42 height 45
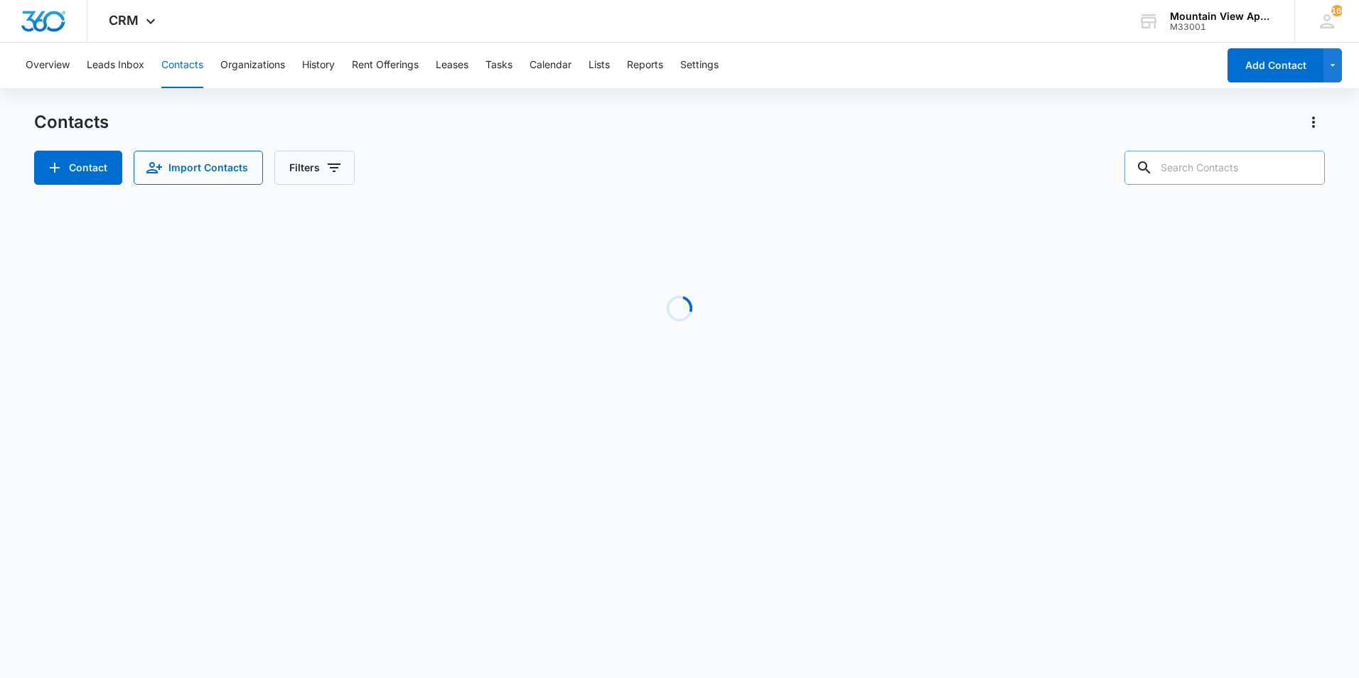
click at [1189, 173] on input "text" at bounding box center [1225, 168] width 200 height 34
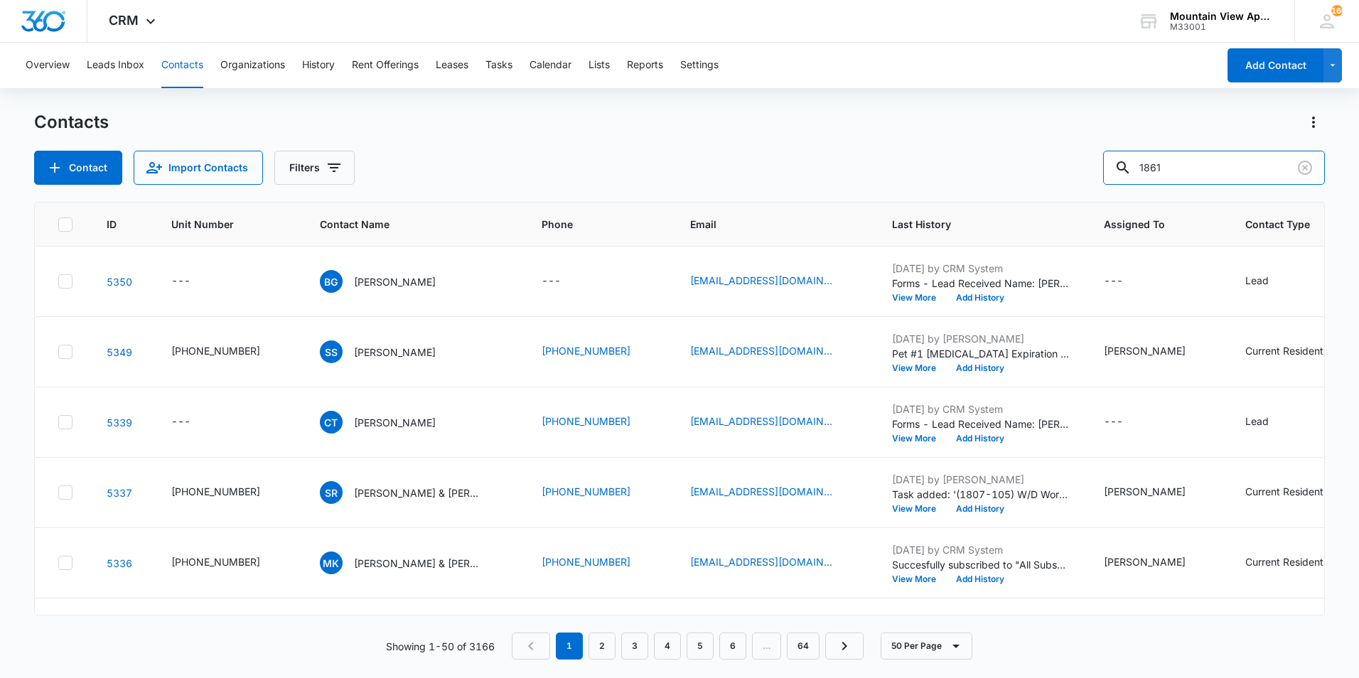
type input "1861"
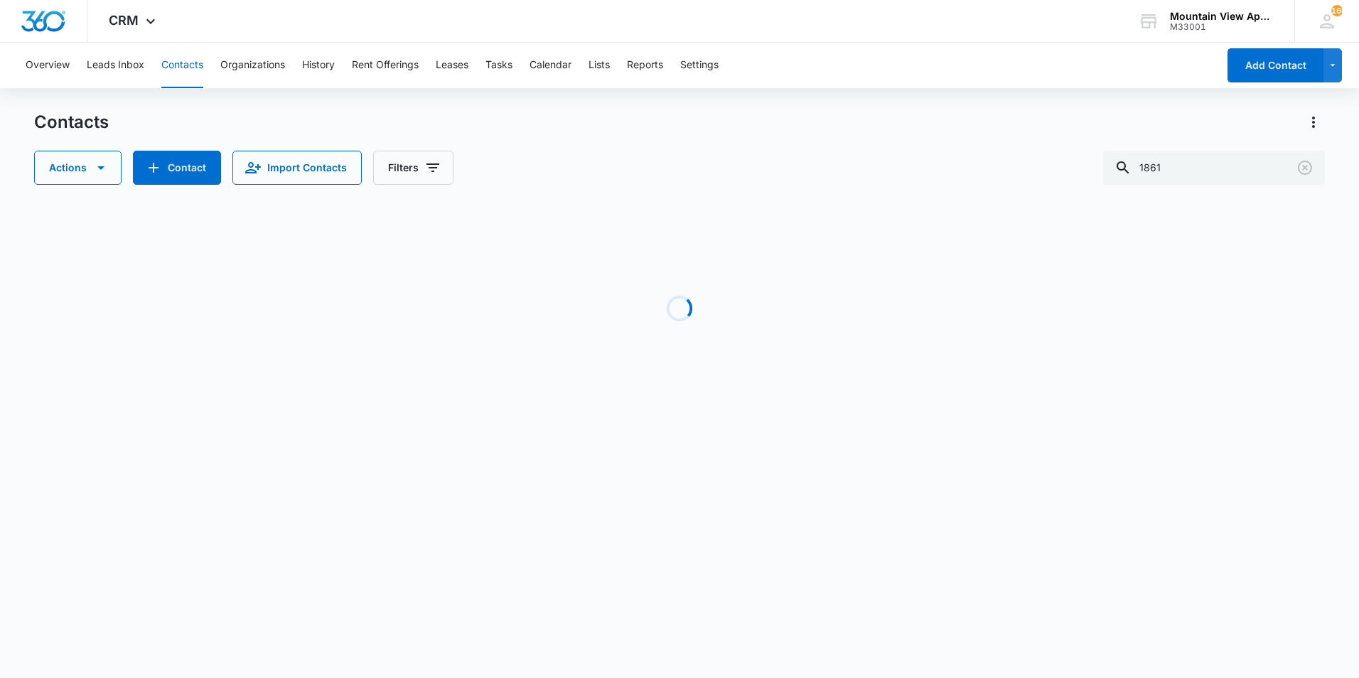
click at [988, 154] on div "Actions Contact Import Contacts Filters 1861" at bounding box center [679, 168] width 1291 height 34
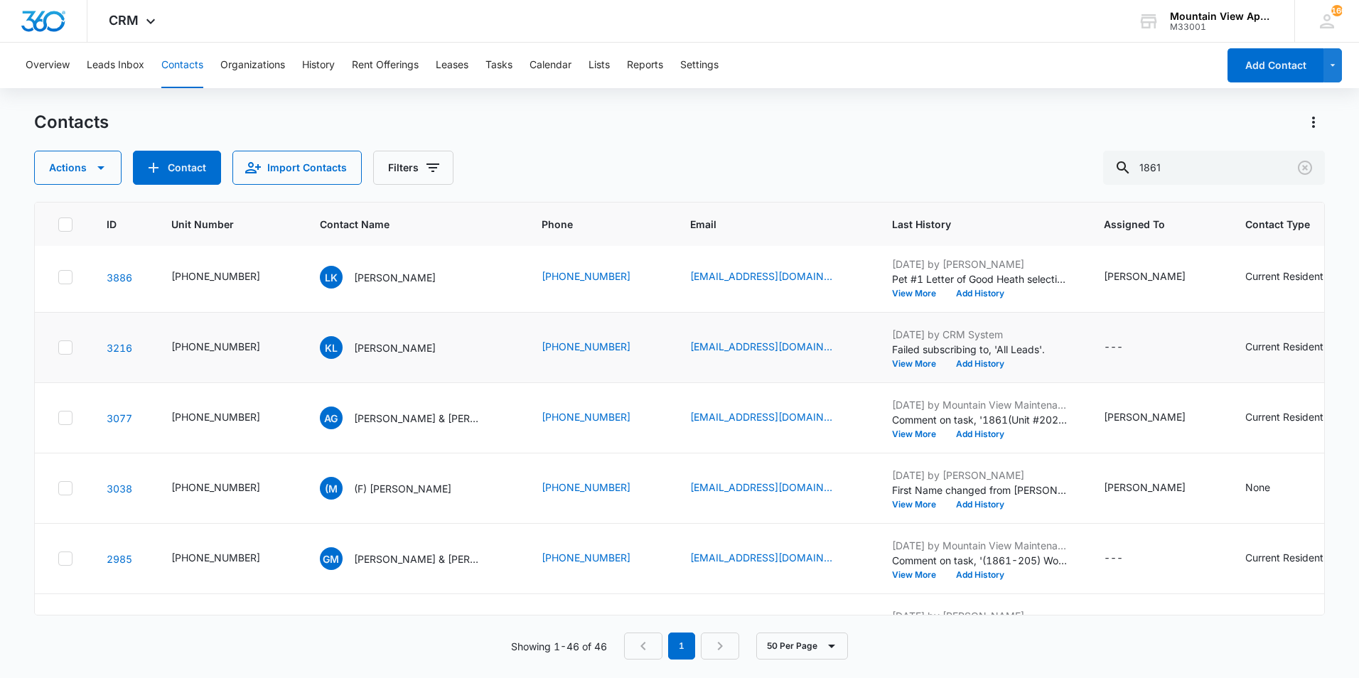
scroll to position [640, 0]
click at [405, 416] on p "Angel Gonzales & Courtney Trujillo" at bounding box center [418, 416] width 128 height 15
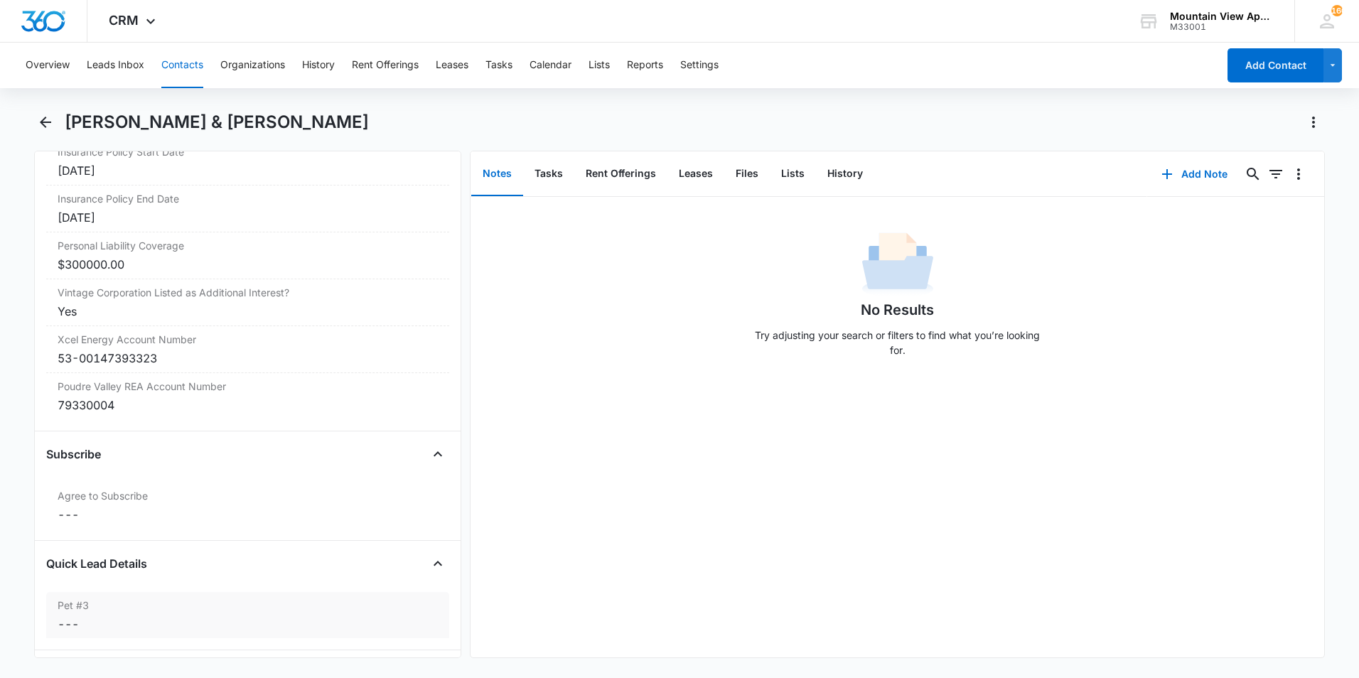
scroll to position [3311, 0]
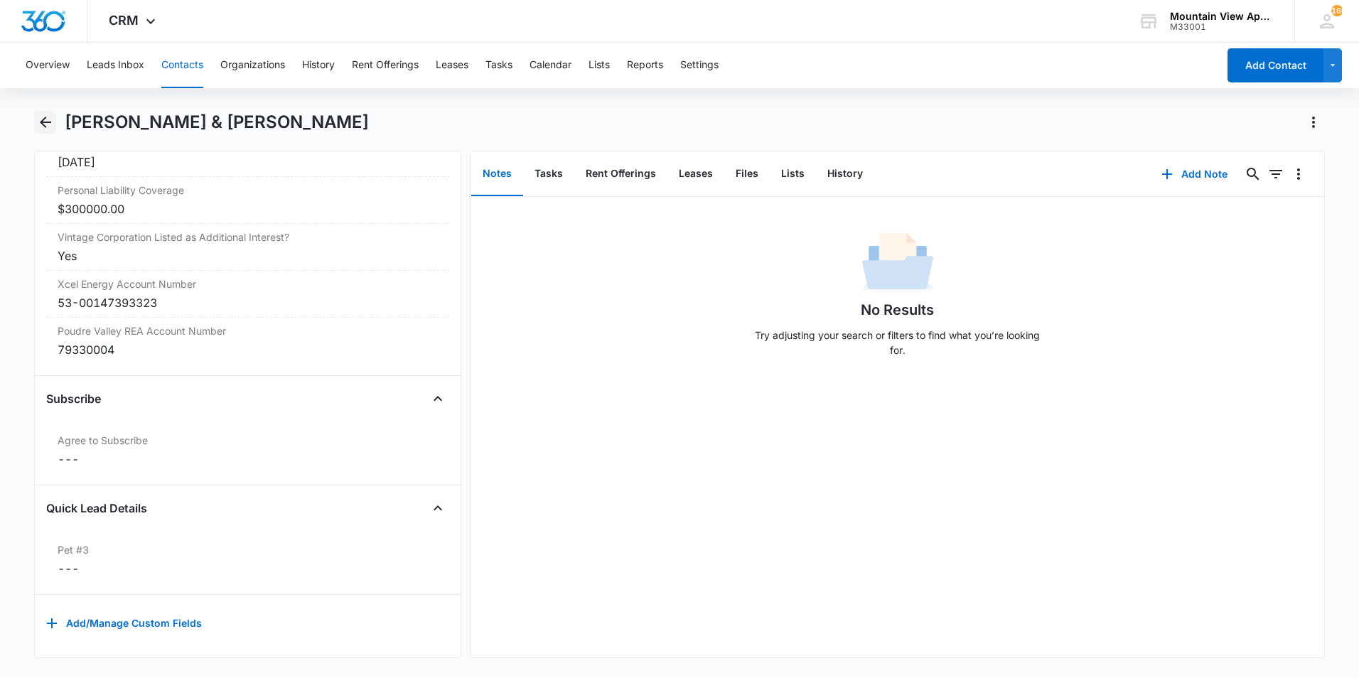
click at [45, 122] on icon "Back" at bounding box center [45, 122] width 11 height 11
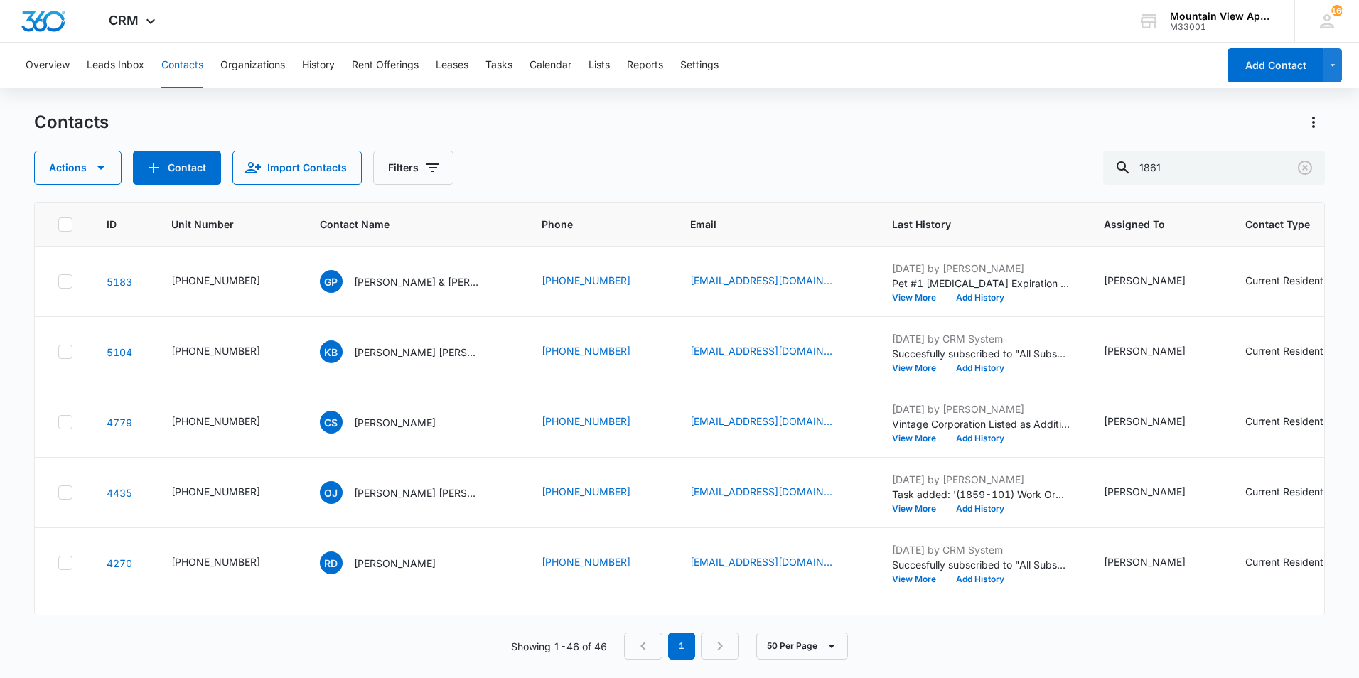
scroll to position [640, 0]
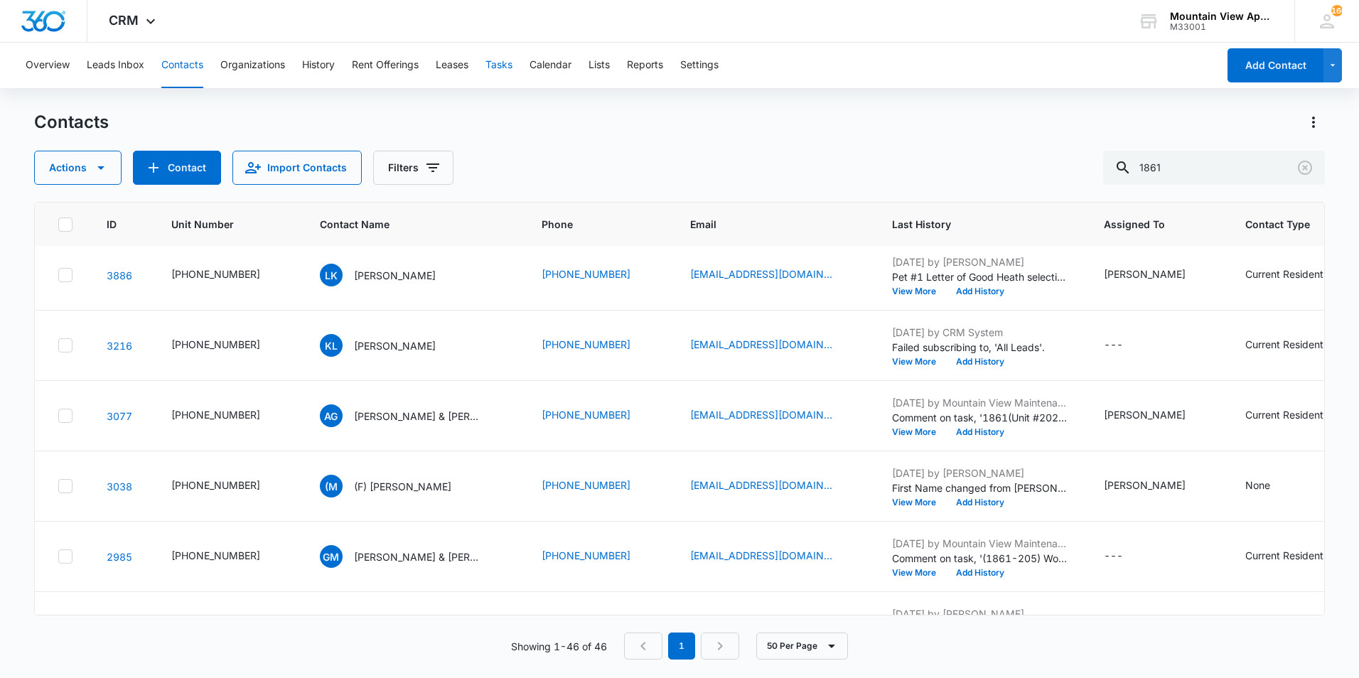
click at [494, 65] on button "Tasks" at bounding box center [499, 65] width 27 height 45
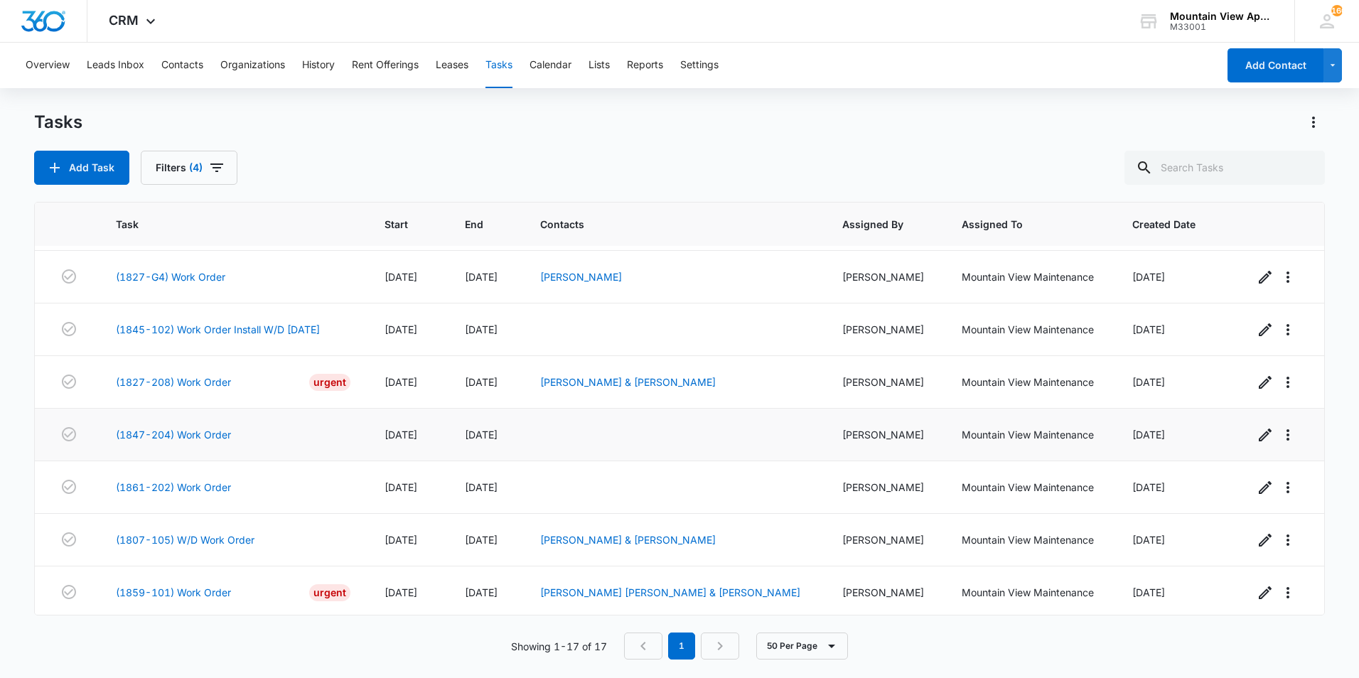
scroll to position [525, 0]
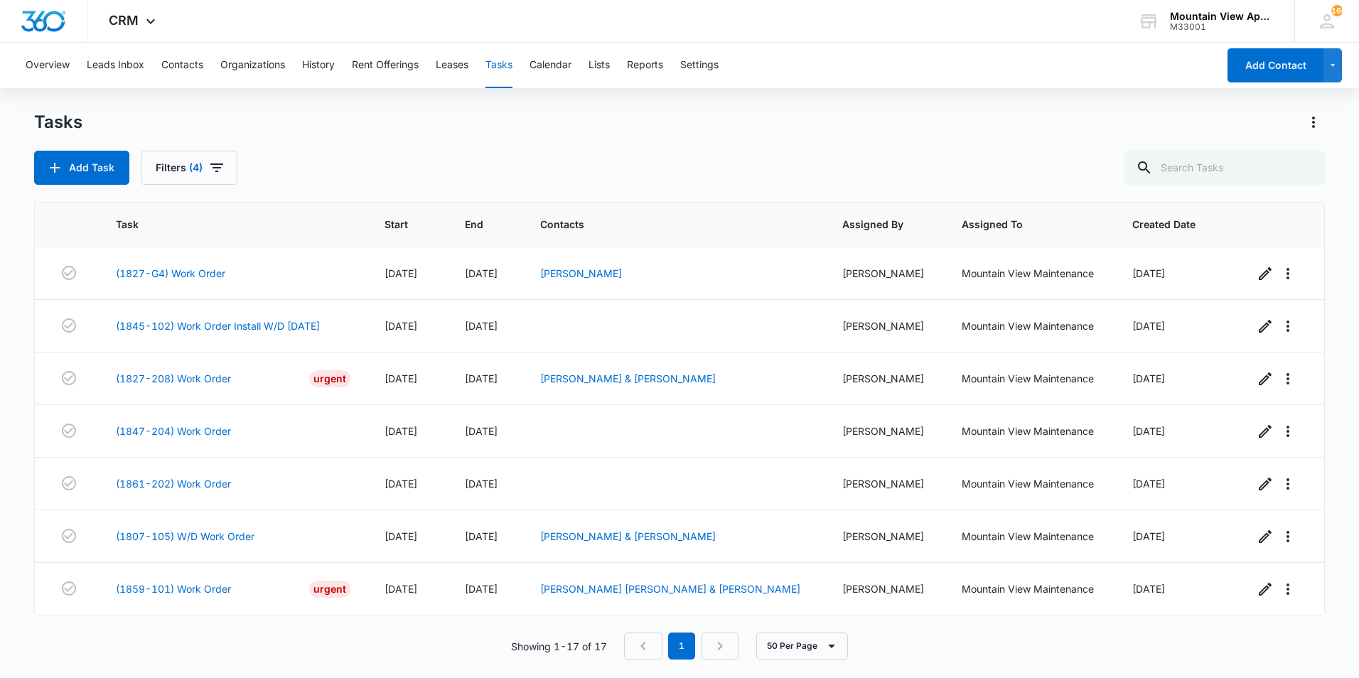
click at [16, 434] on main "Tasks Add Task Filters (4) Task Start End Contacts Assigned By Assigned To Crea…" at bounding box center [679, 394] width 1359 height 566
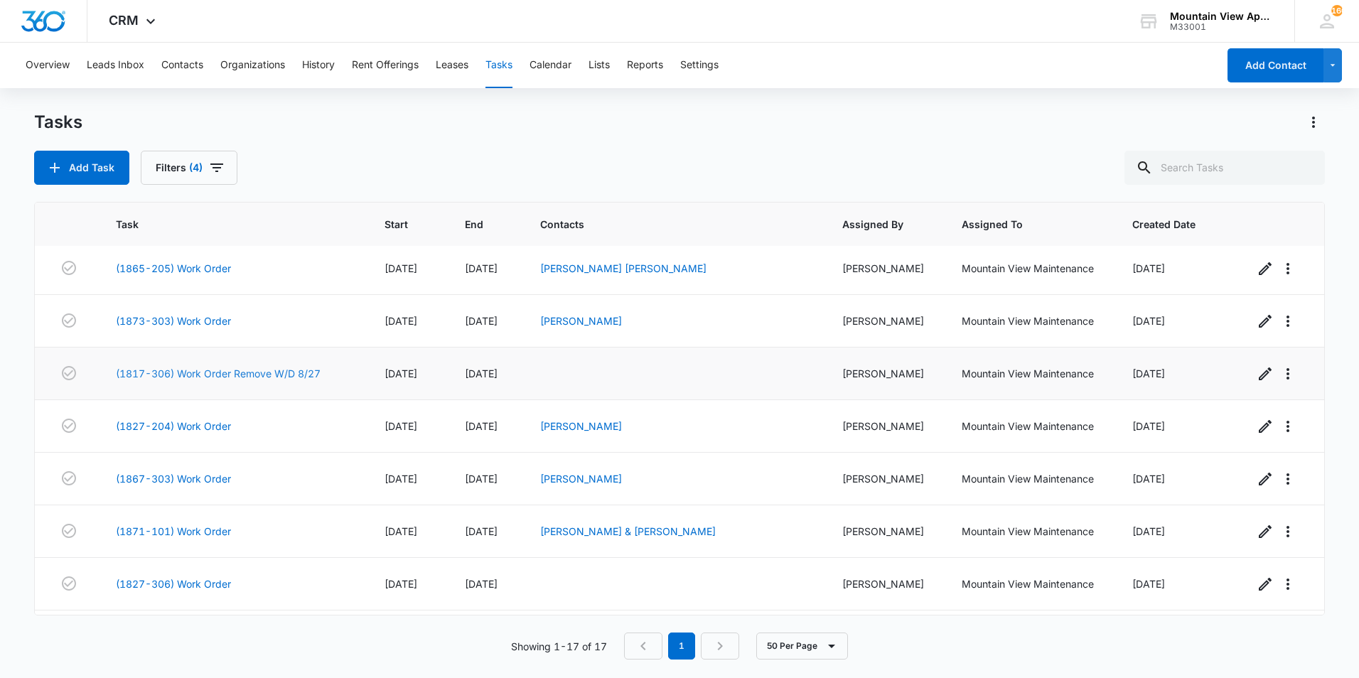
scroll to position [142, 0]
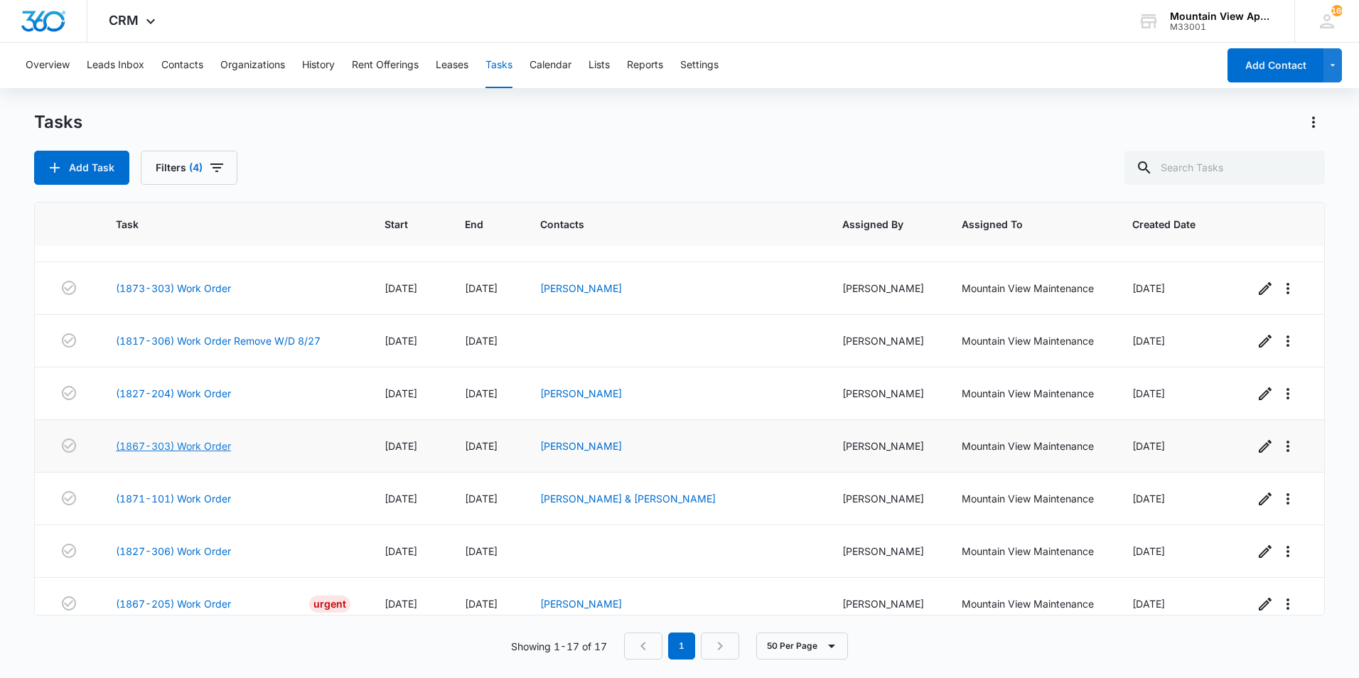
click at [198, 446] on link "(1867-303) Work Order" at bounding box center [173, 446] width 115 height 15
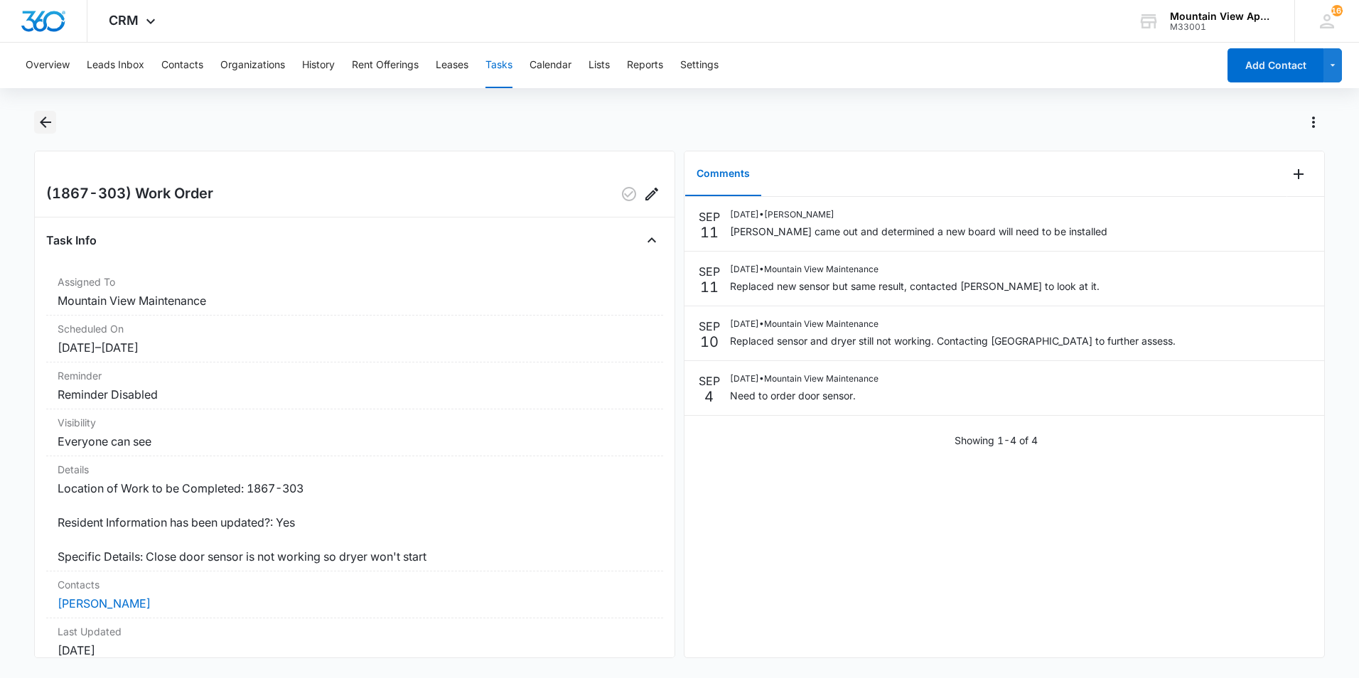
click at [43, 122] on icon "Back" at bounding box center [45, 122] width 11 height 11
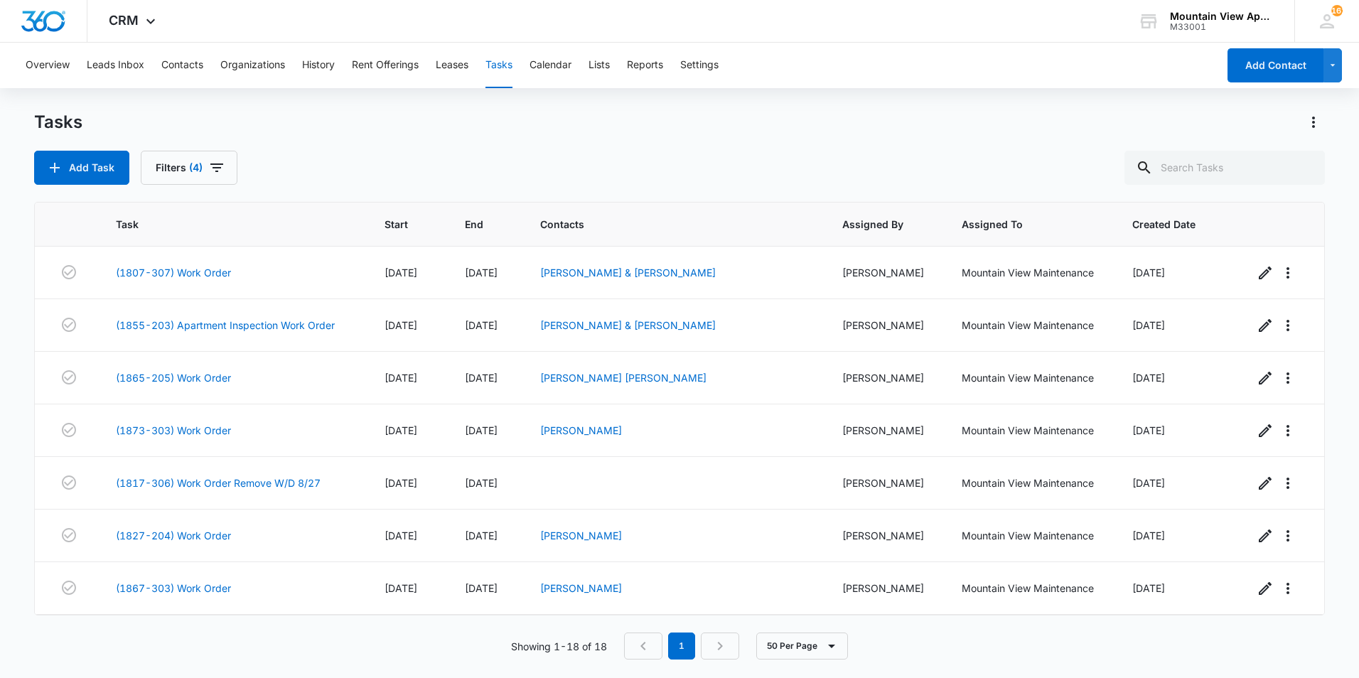
click at [21, 447] on main "Tasks Add Task Filters (4) Task Start End Contacts Assigned By Assigned To Crea…" at bounding box center [679, 394] width 1359 height 566
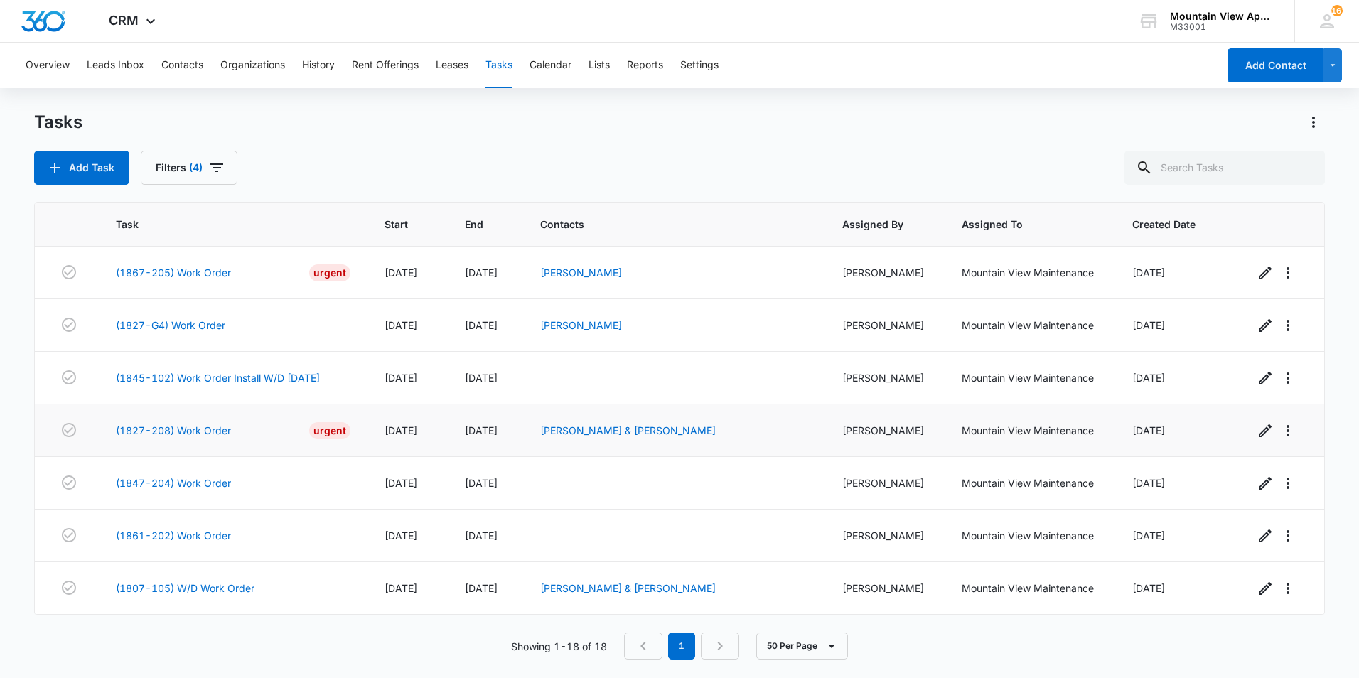
scroll to position [578, 0]
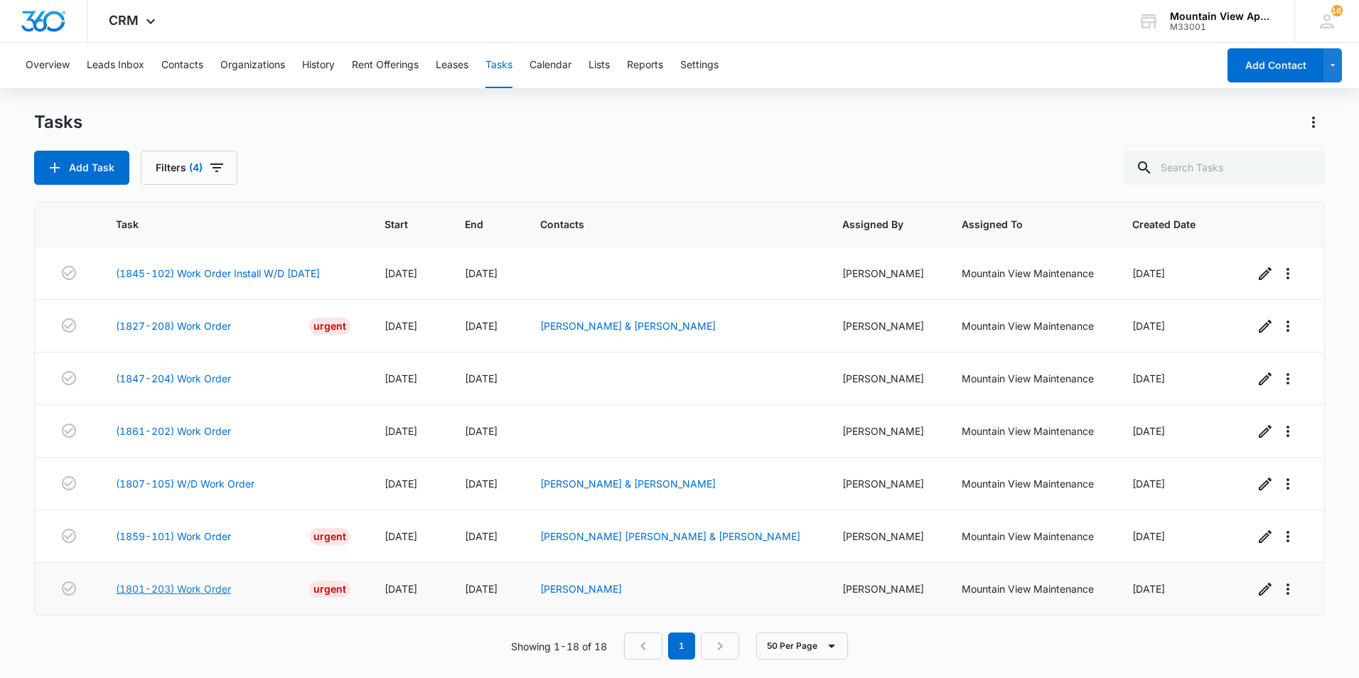
click at [188, 589] on link "(1801-203) Work Order" at bounding box center [173, 589] width 115 height 15
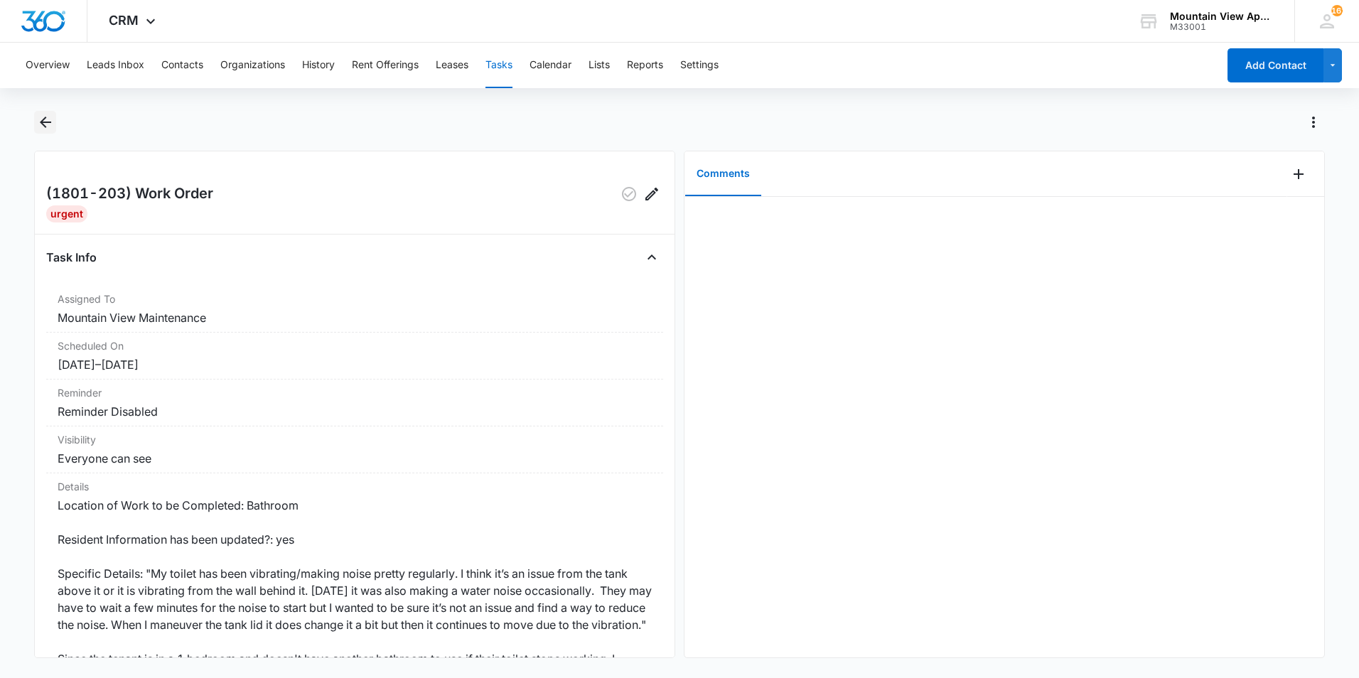
click at [43, 123] on icon "Back" at bounding box center [45, 122] width 11 height 11
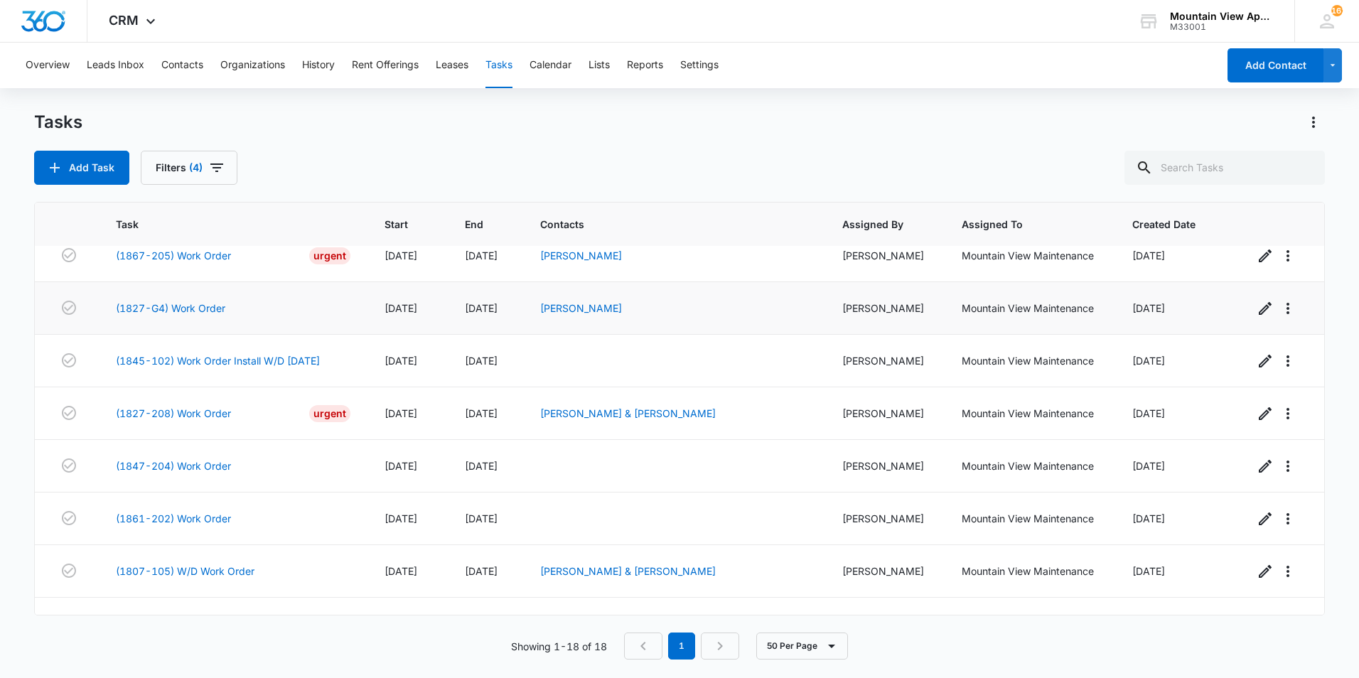
scroll to position [578, 0]
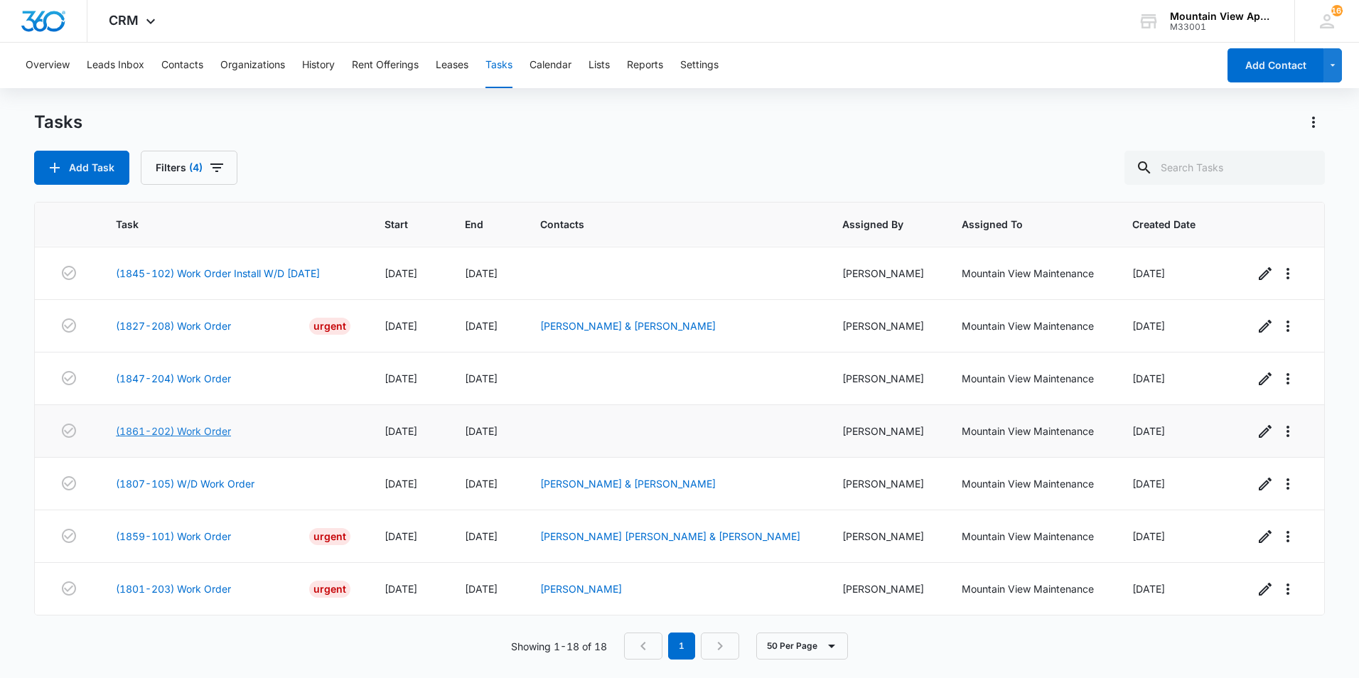
click at [173, 433] on link "(1861-202) Work Order" at bounding box center [173, 431] width 115 height 15
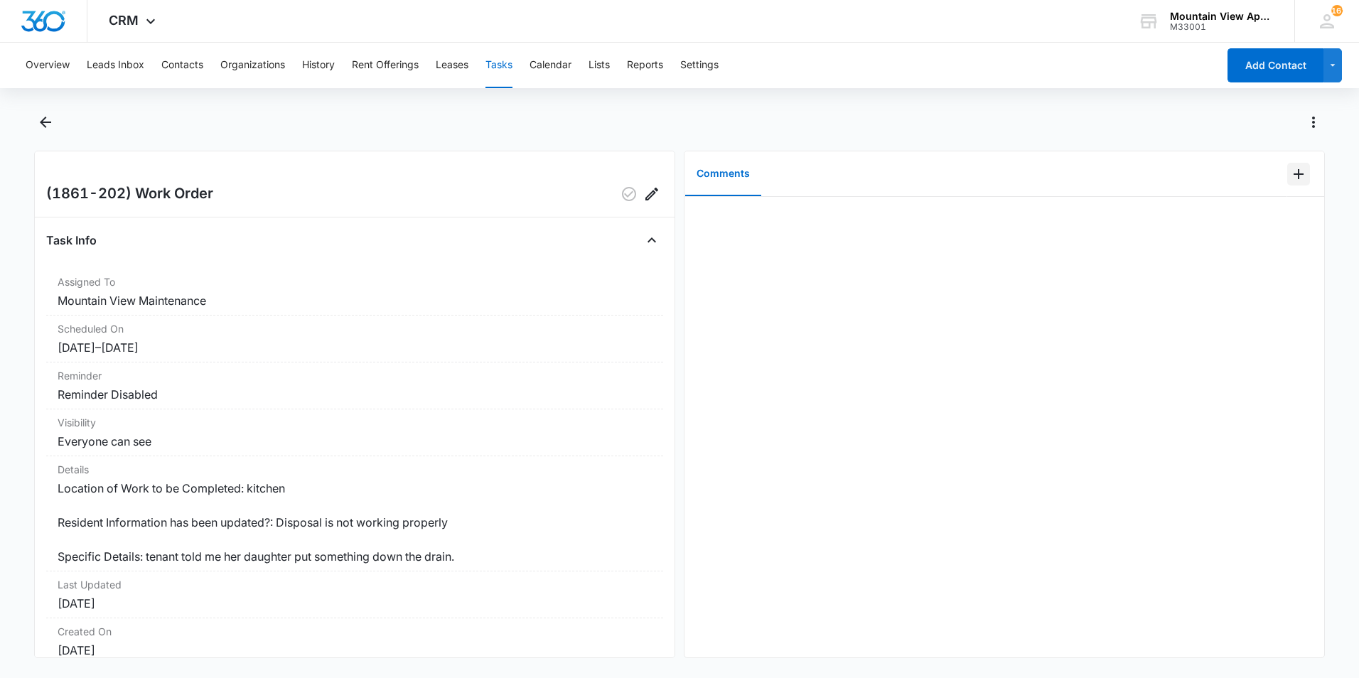
click at [1294, 174] on icon "Add Comment" at bounding box center [1299, 174] width 10 height 10
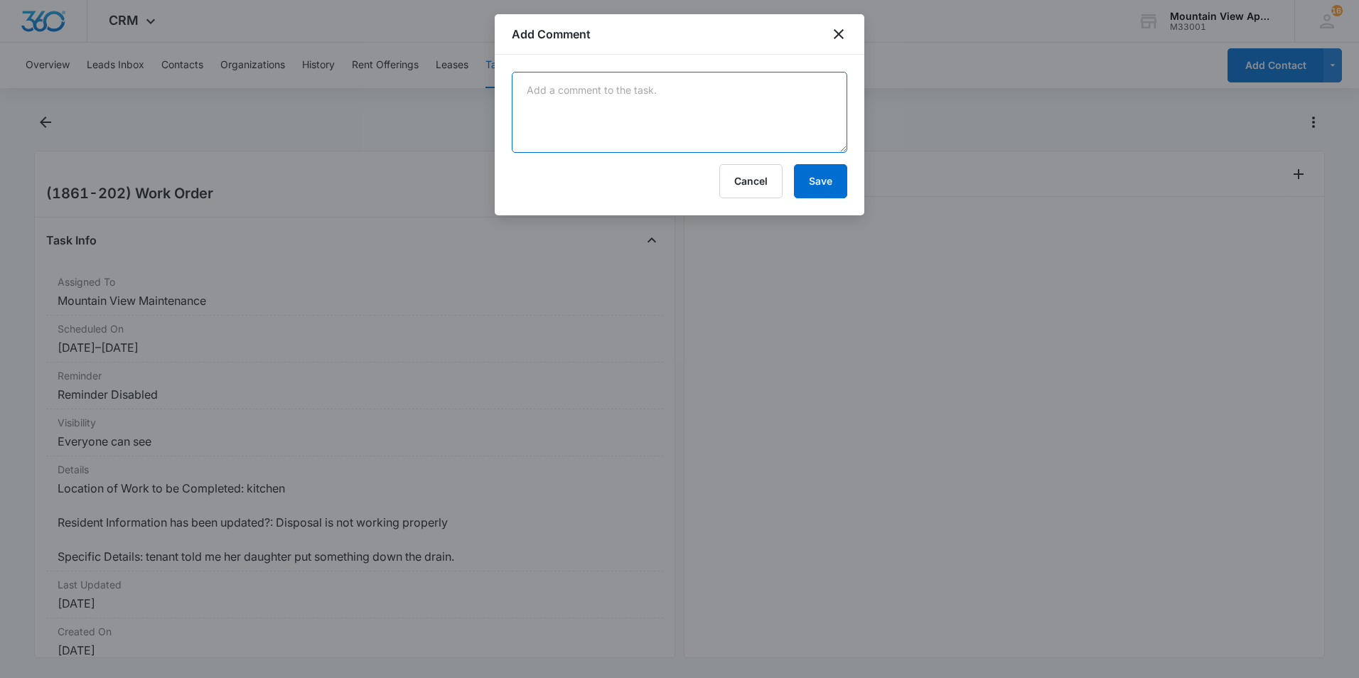
click at [798, 110] on textarea at bounding box center [680, 112] width 336 height 81
type textarea "Fixed disposal. There was a piece of glass that was in there. No further action…"
click at [810, 177] on button "Save" at bounding box center [820, 181] width 53 height 34
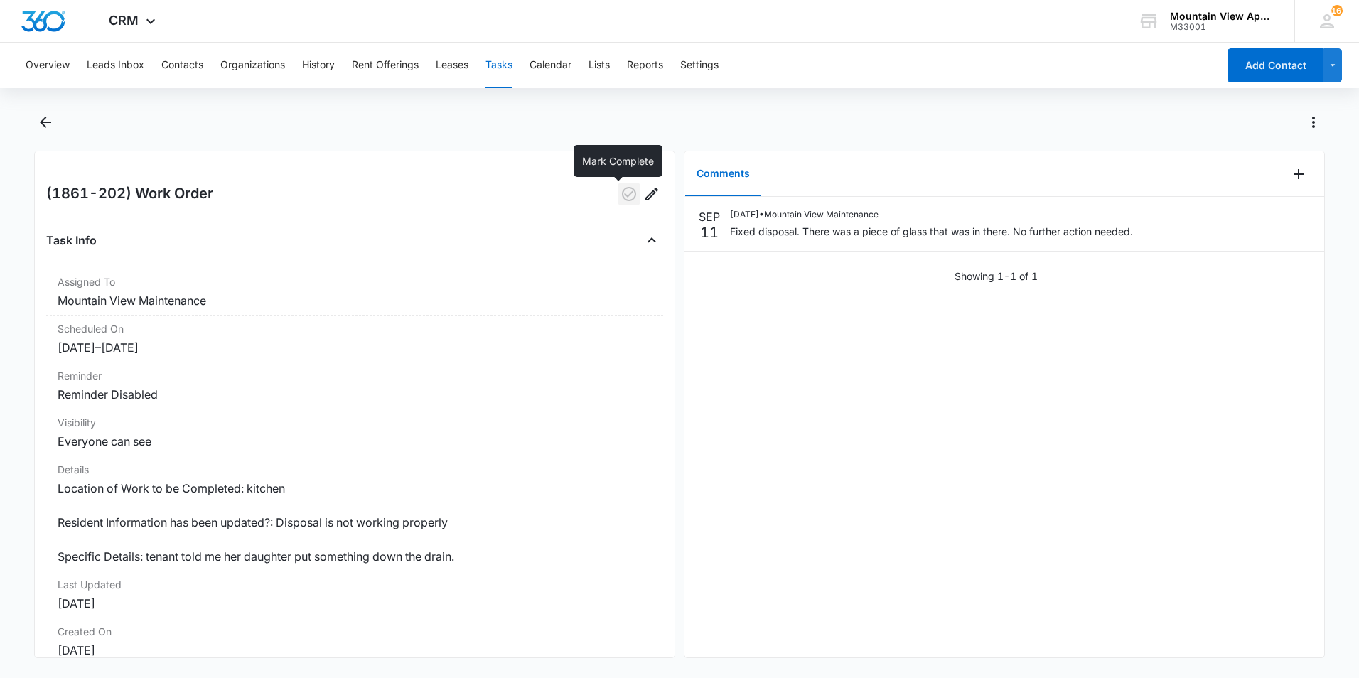
click at [621, 191] on icon "button" at bounding box center [629, 194] width 17 height 17
click at [44, 122] on icon "Back" at bounding box center [45, 122] width 11 height 11
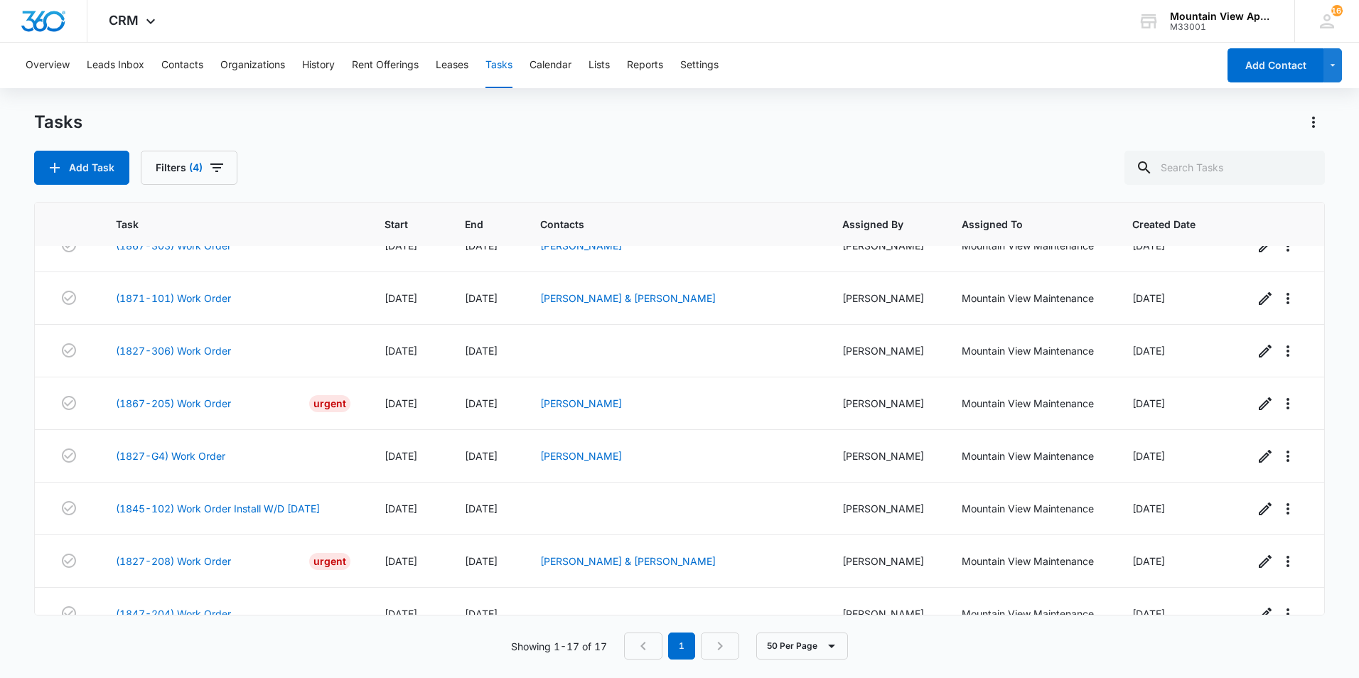
scroll to position [525, 0]
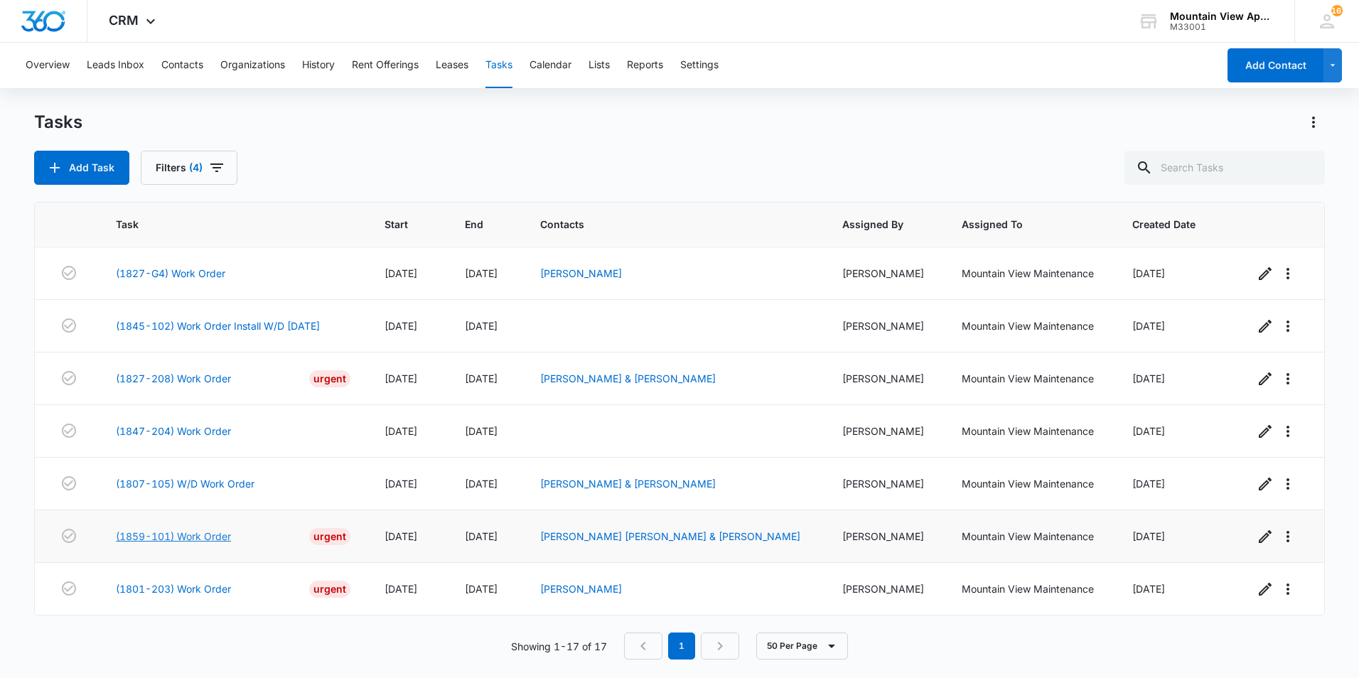
click at [188, 534] on link "(1859-101) Work Order" at bounding box center [173, 536] width 115 height 15
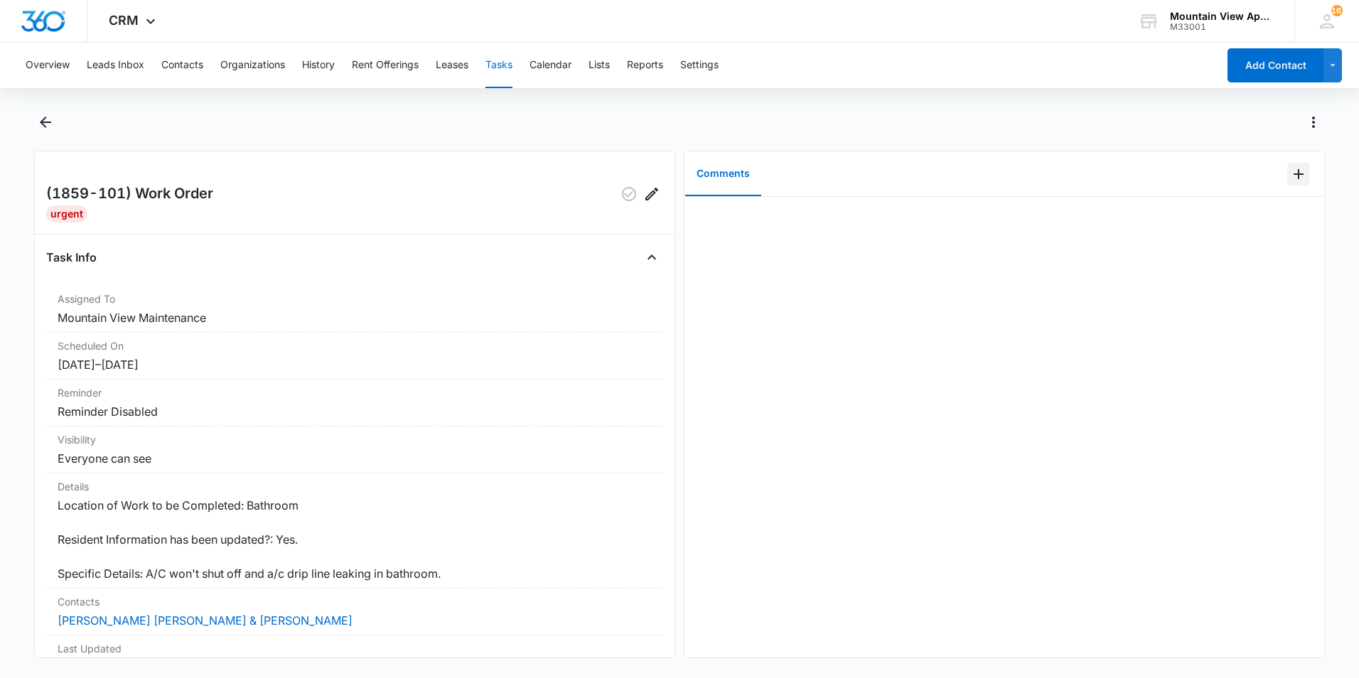
click at [1290, 175] on icon "Add Comment" at bounding box center [1298, 174] width 17 height 17
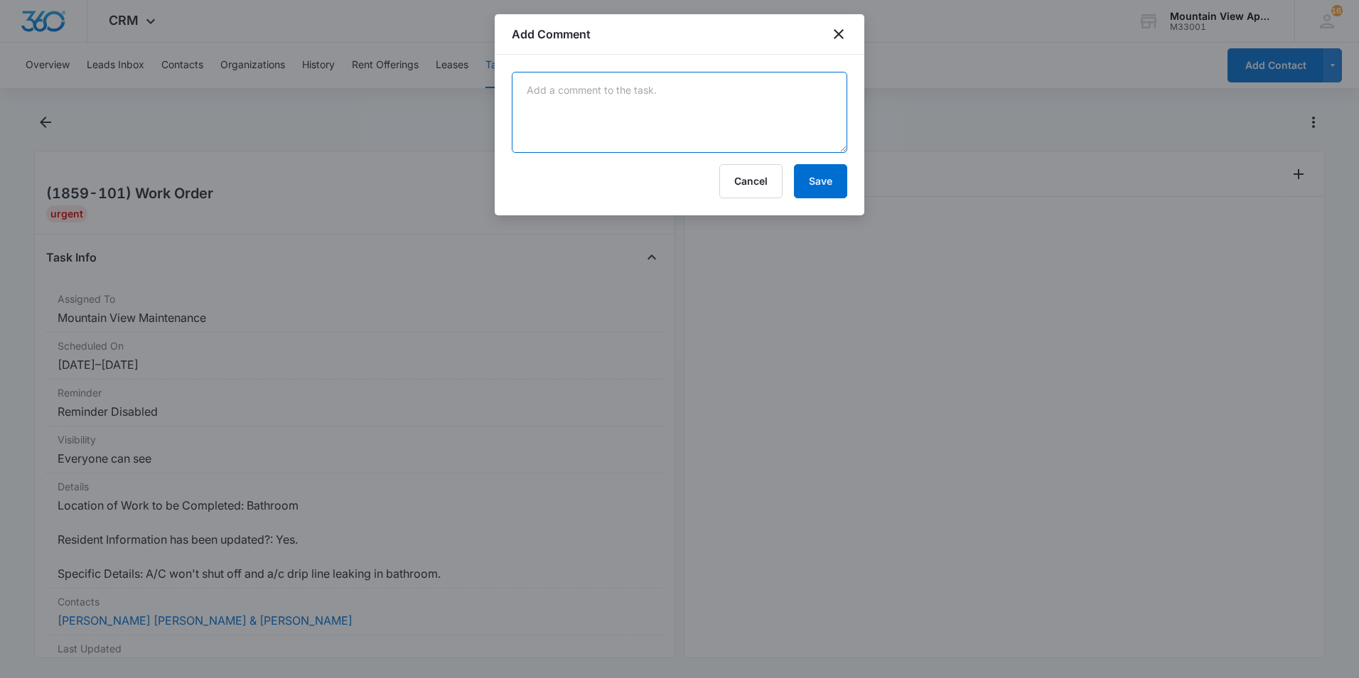
click at [725, 113] on textarea at bounding box center [680, 112] width 336 height 81
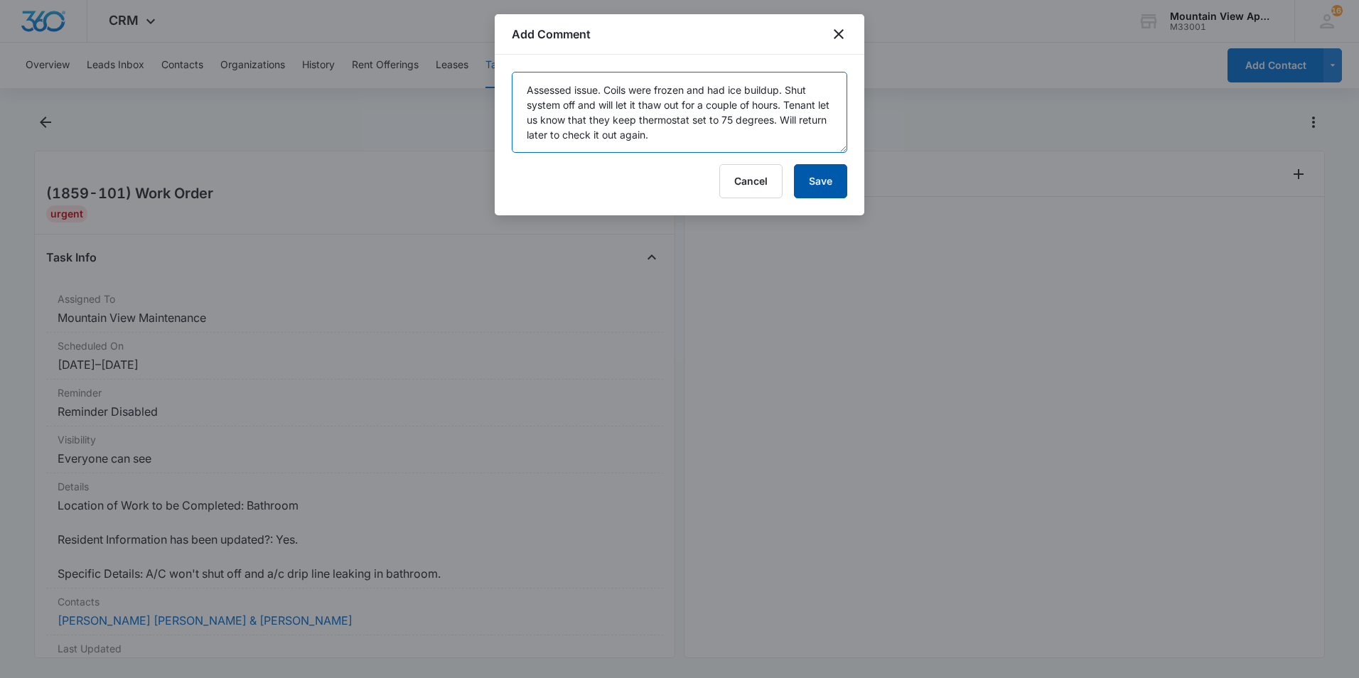
type textarea "Assessed issue. Coils were frozen and had ice buildup. Shut system off and will…"
click at [830, 183] on button "Save" at bounding box center [820, 181] width 53 height 34
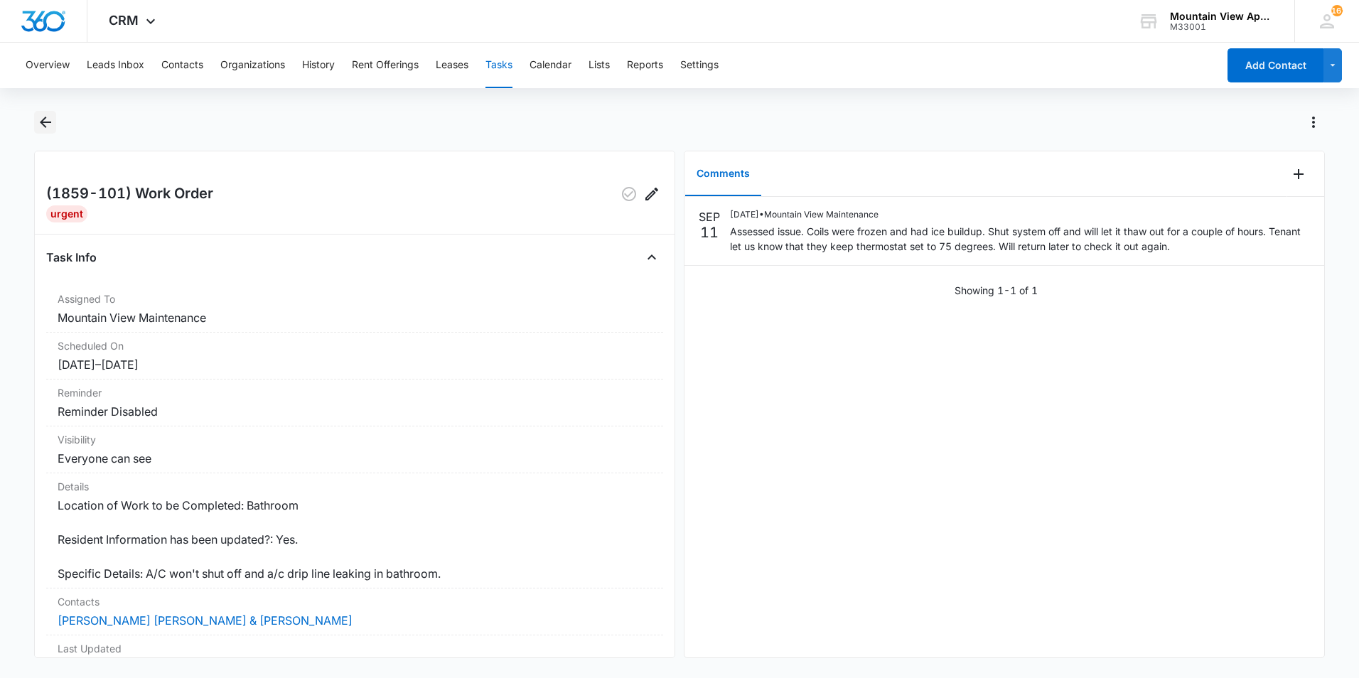
click at [45, 120] on icon "Back" at bounding box center [45, 122] width 17 height 17
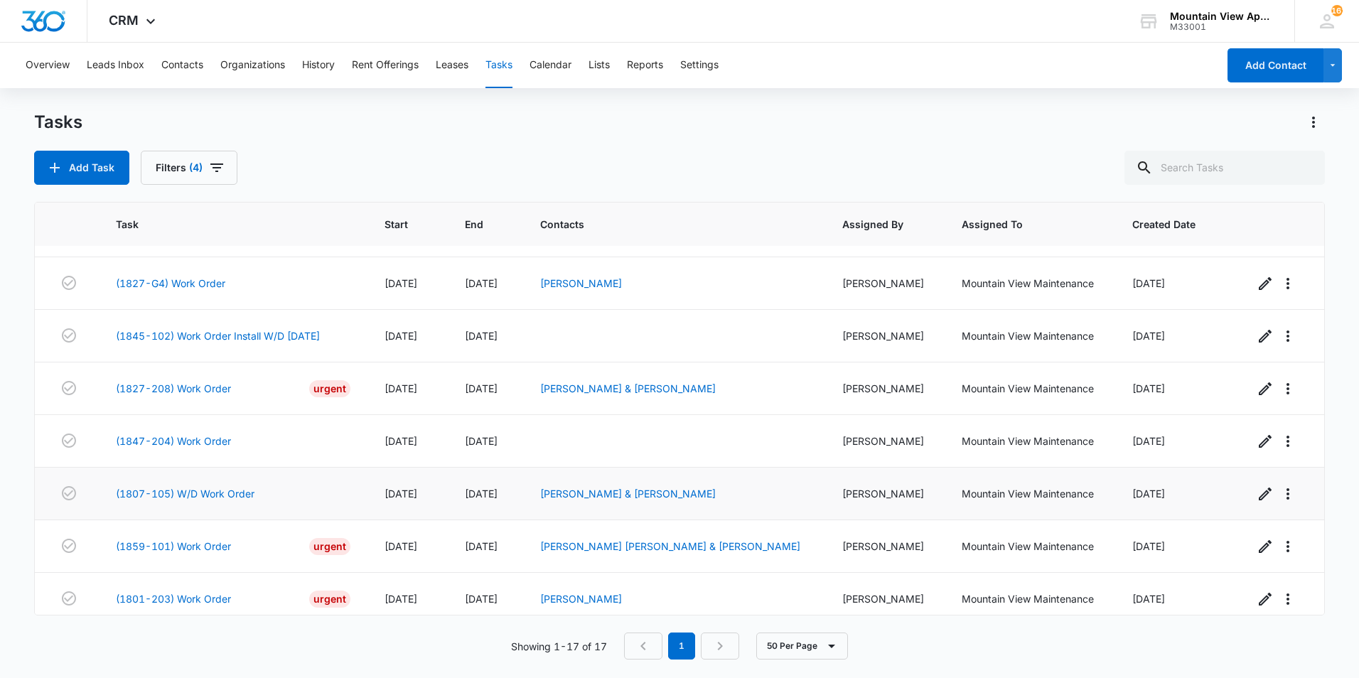
scroll to position [525, 0]
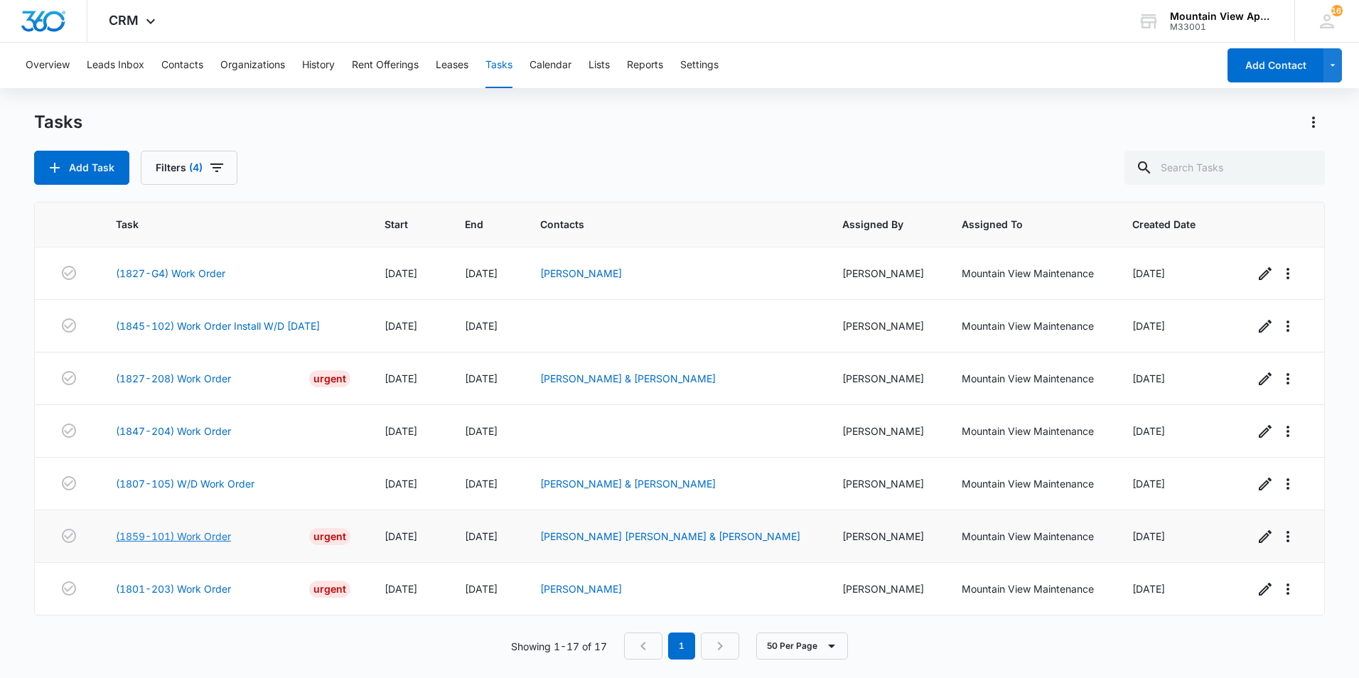
click at [225, 537] on link "(1859-101) Work Order" at bounding box center [173, 536] width 115 height 15
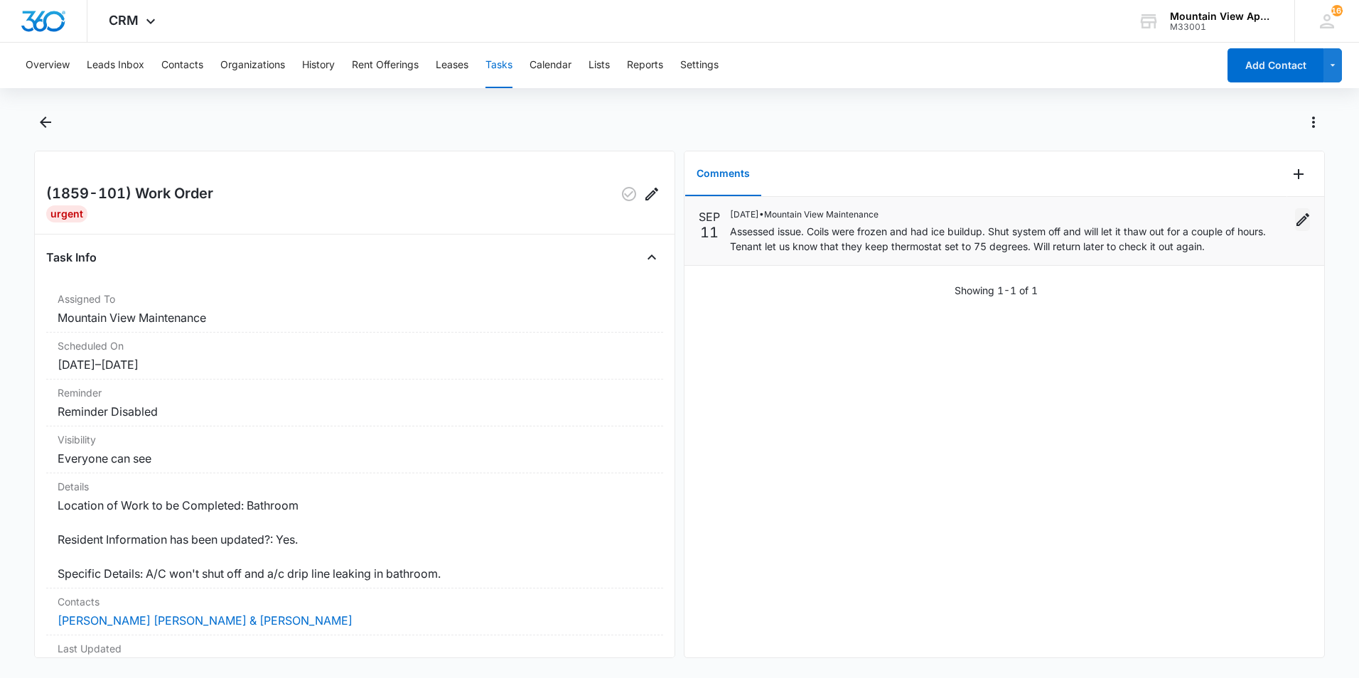
click at [1297, 222] on icon "Edit" at bounding box center [1303, 219] width 13 height 13
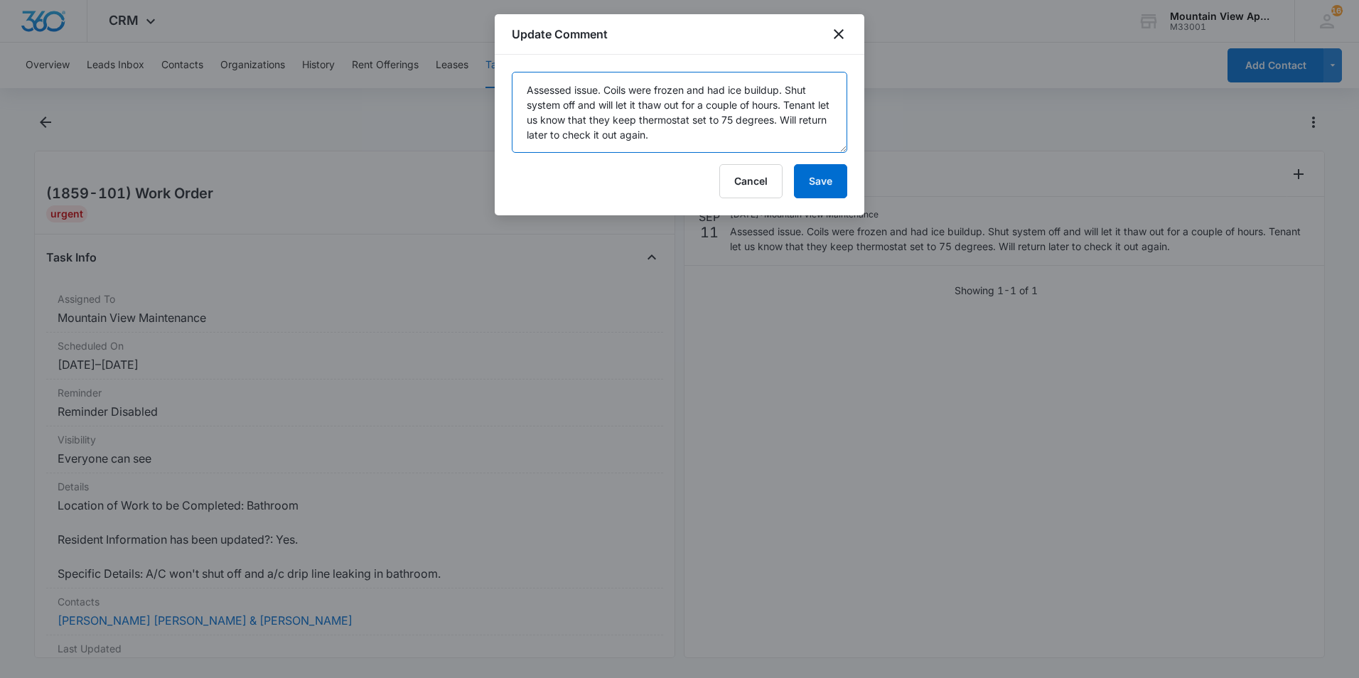
click at [611, 90] on textarea "Assessed issue. Coils were frozen and had ice buildup. Shut system off and will…" at bounding box center [680, 112] width 336 height 81
type textarea "Assessed issue. Evap coils were frozen and had ice buildup. Shut system off and…"
click at [628, 176] on div "Cancel Save" at bounding box center [680, 181] width 336 height 34
click at [820, 181] on button "Save" at bounding box center [820, 181] width 53 height 34
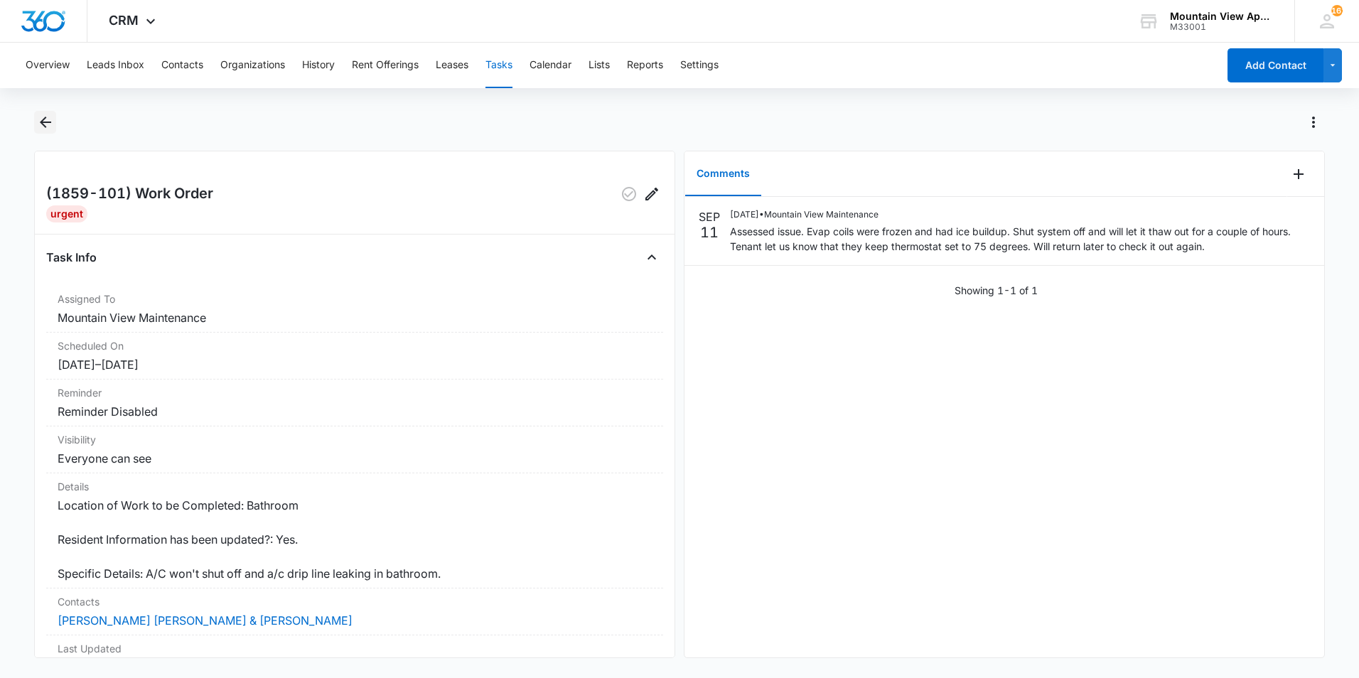
click at [41, 122] on icon "Back" at bounding box center [45, 122] width 11 height 11
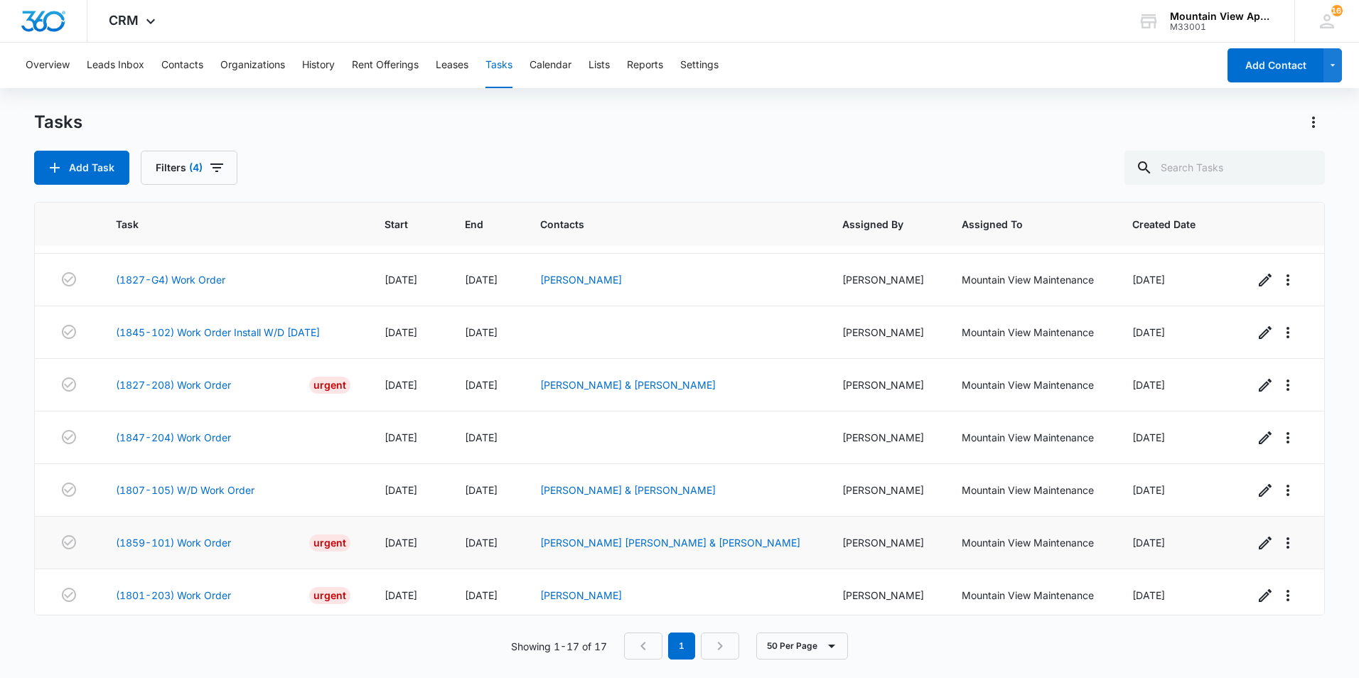
scroll to position [525, 0]
